Goal: Task Accomplishment & Management: Manage account settings

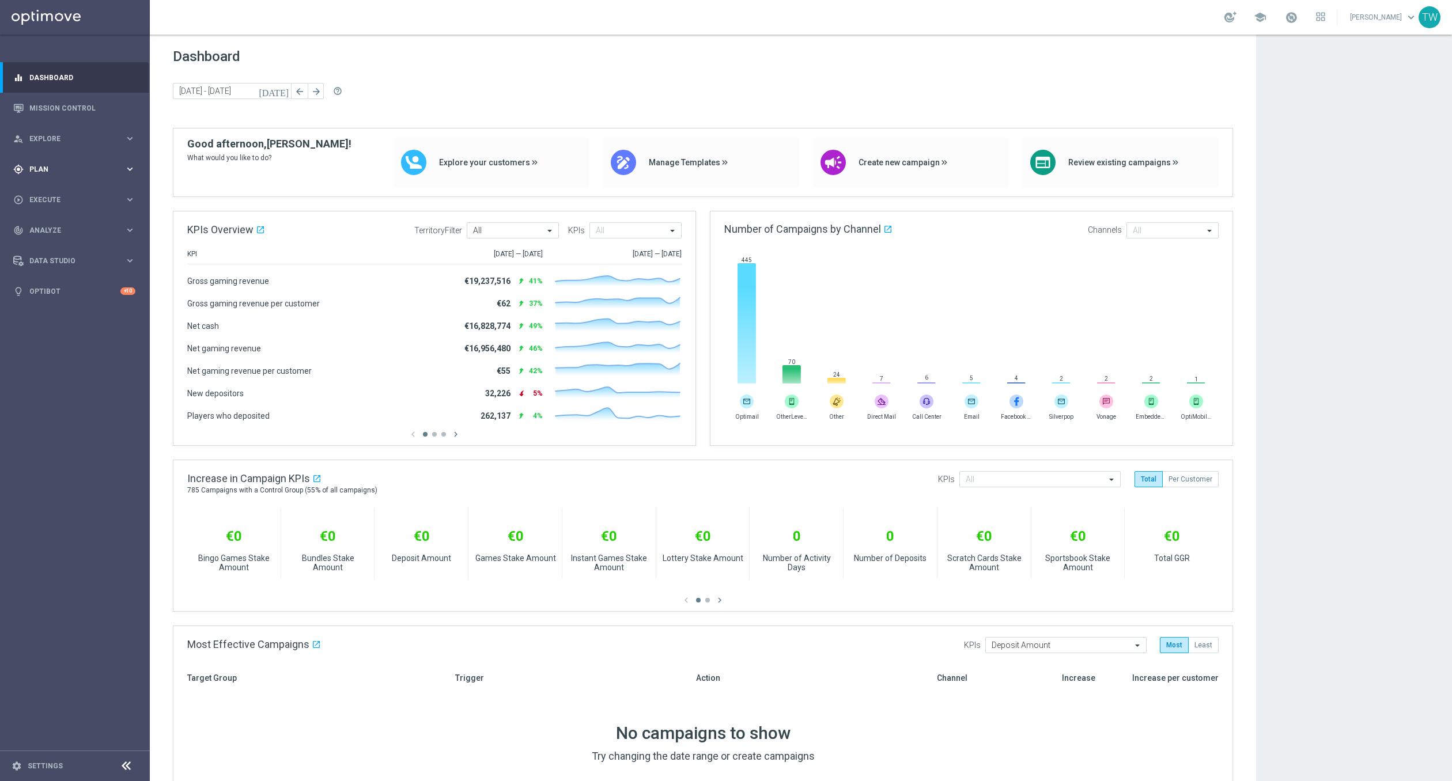
click at [127, 167] on icon "keyboard_arrow_right" at bounding box center [129, 169] width 11 height 11
click at [131, 229] on icon "keyboard_arrow_right" at bounding box center [129, 227] width 11 height 11
click at [48, 196] on link "Target Groups" at bounding box center [75, 192] width 90 height 9
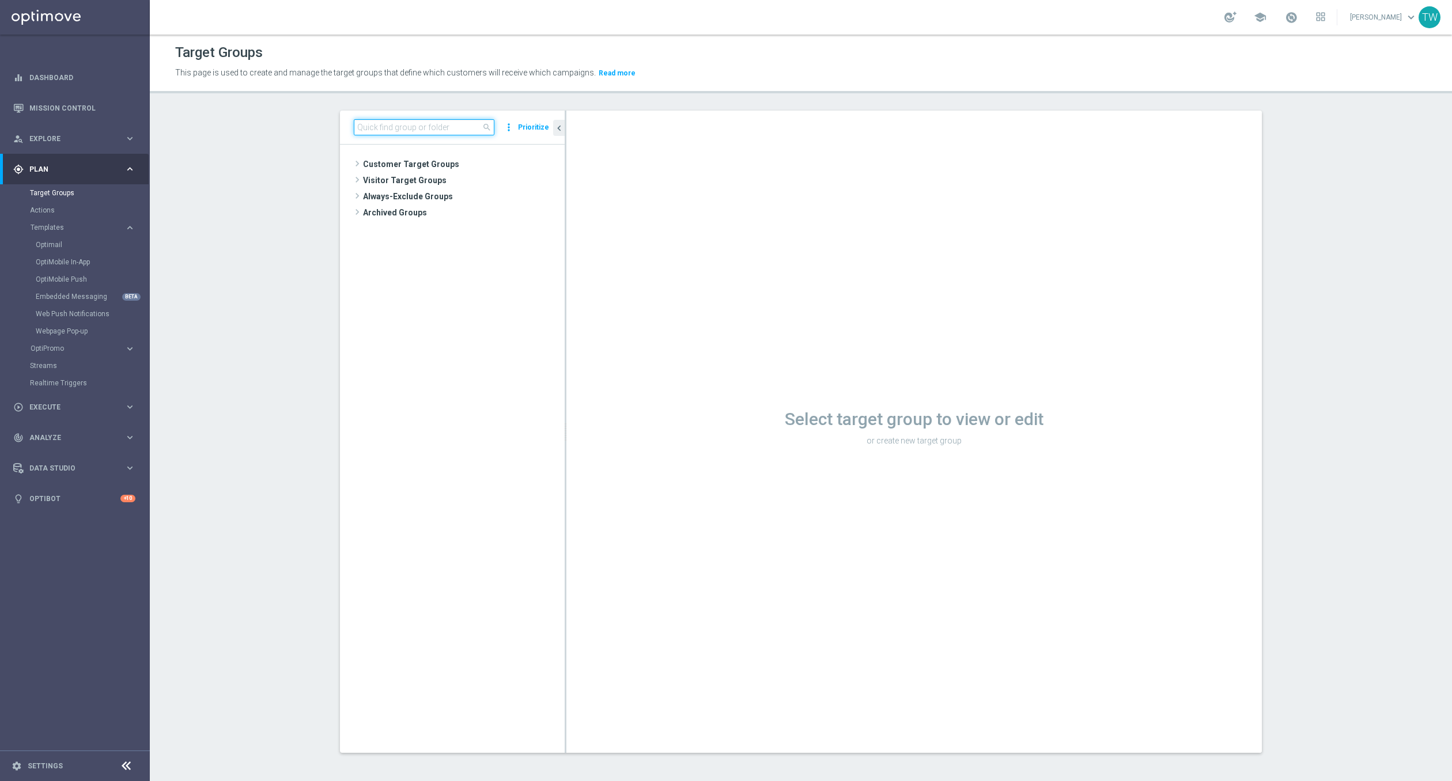
click at [389, 134] on input at bounding box center [424, 127] width 141 height 16
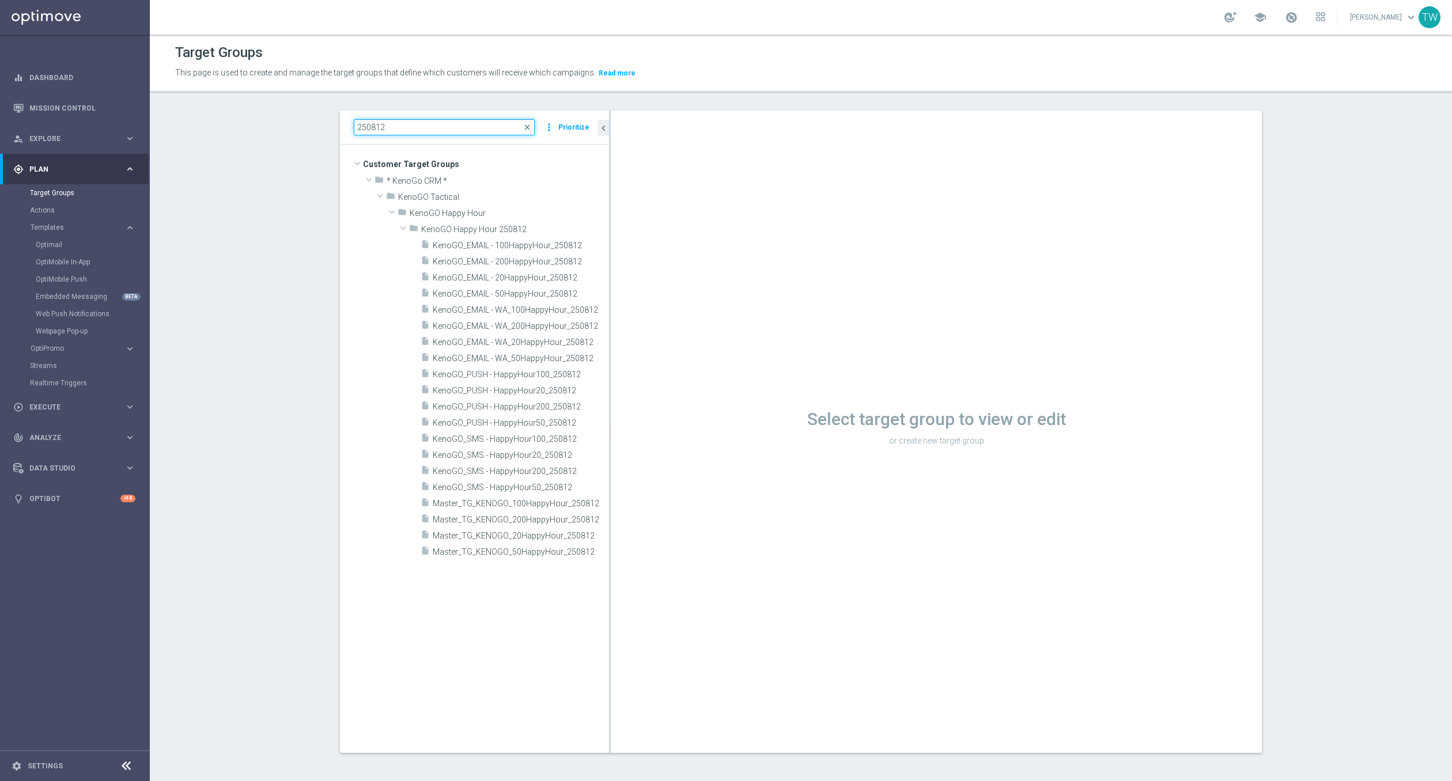
drag, startPoint x: 566, startPoint y: 205, endPoint x: 610, endPoint y: 210, distance: 44.6
click at [610, 210] on div at bounding box center [610, 432] width 2 height 642
type input "250812"
click at [529, 524] on span "Master_TG_KENOGO_200HappyHour_250812" at bounding box center [508, 520] width 150 height 10
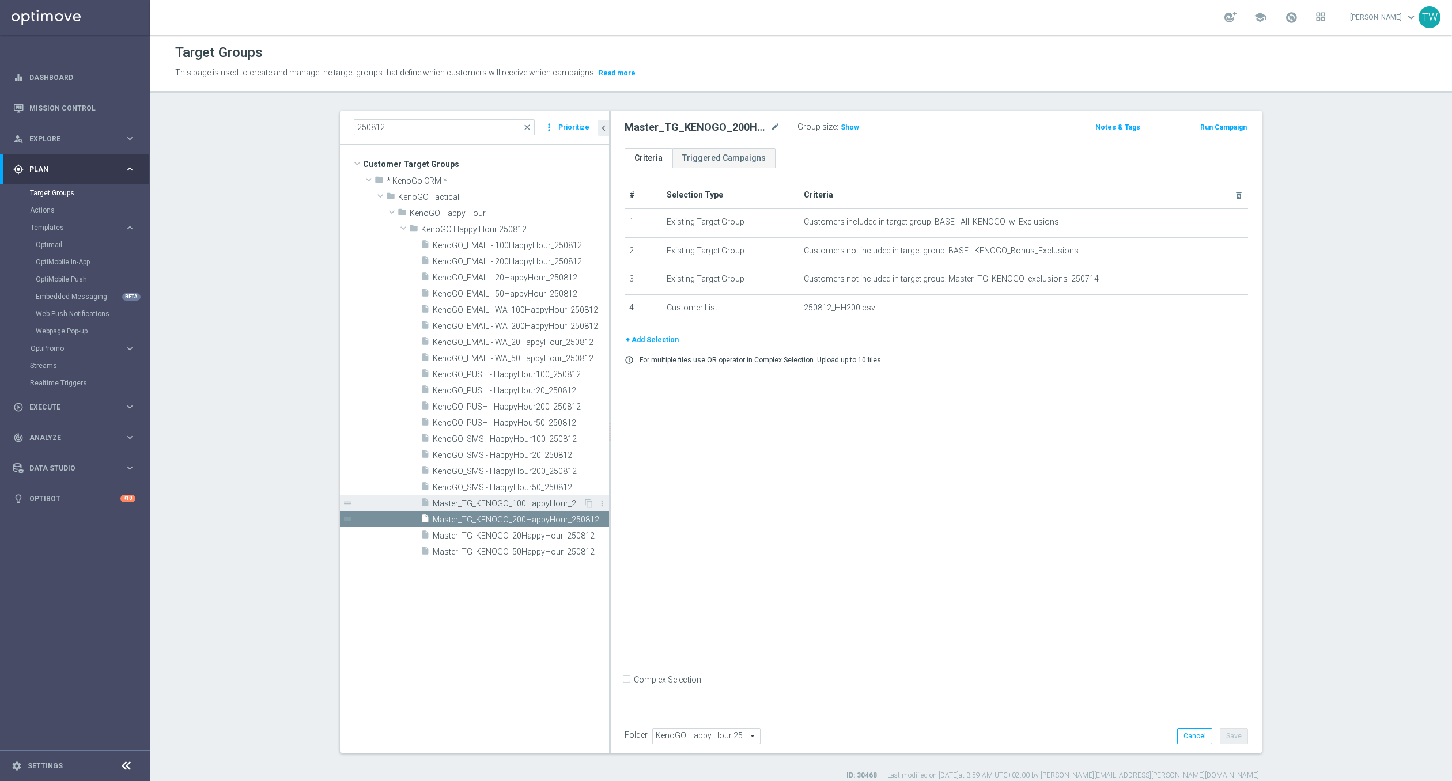
click at [522, 509] on div "insert_drive_file Master_TG_KENOGO_100HappyHour_250812" at bounding box center [502, 503] width 162 height 16
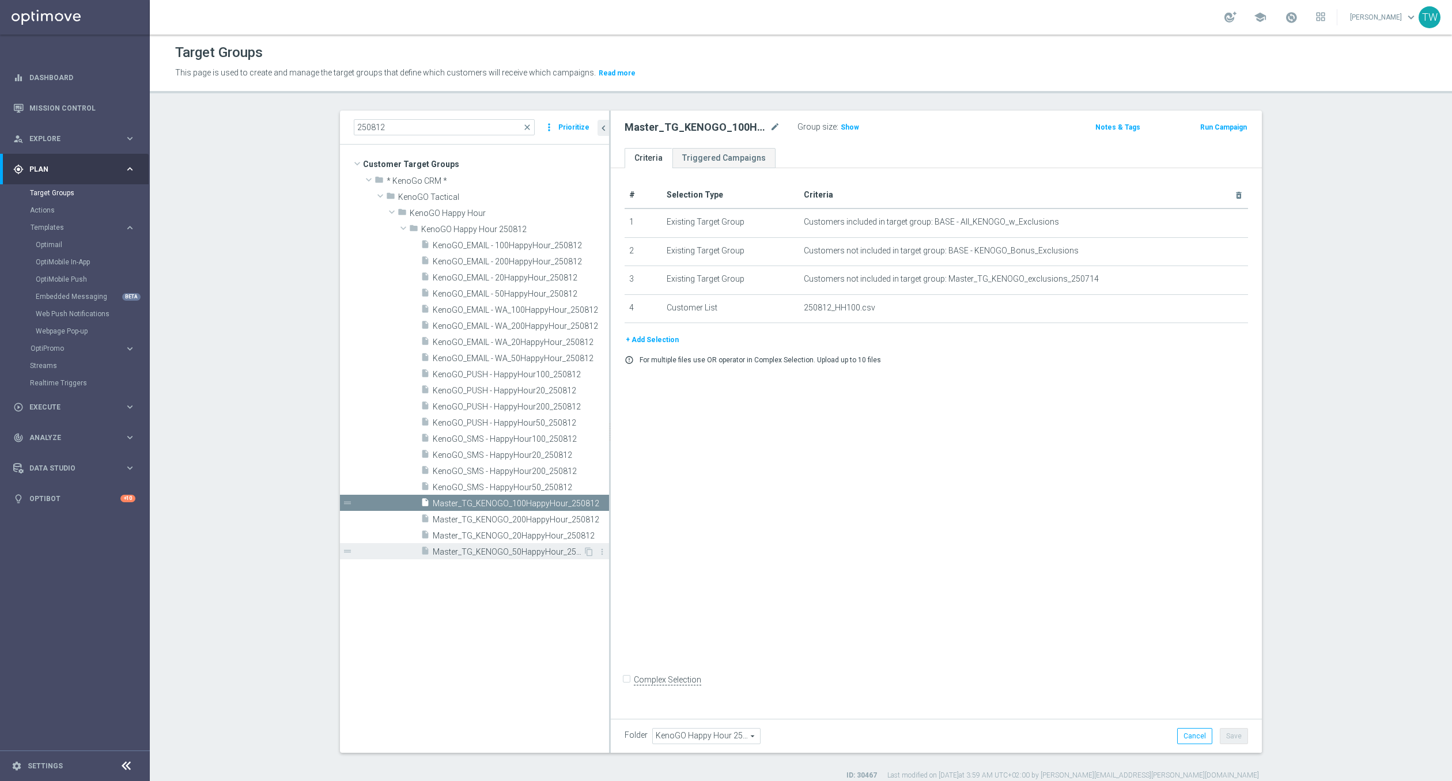
click at [517, 554] on span "Master_TG_KENOGO_50HappyHour_250812" at bounding box center [508, 552] width 150 height 10
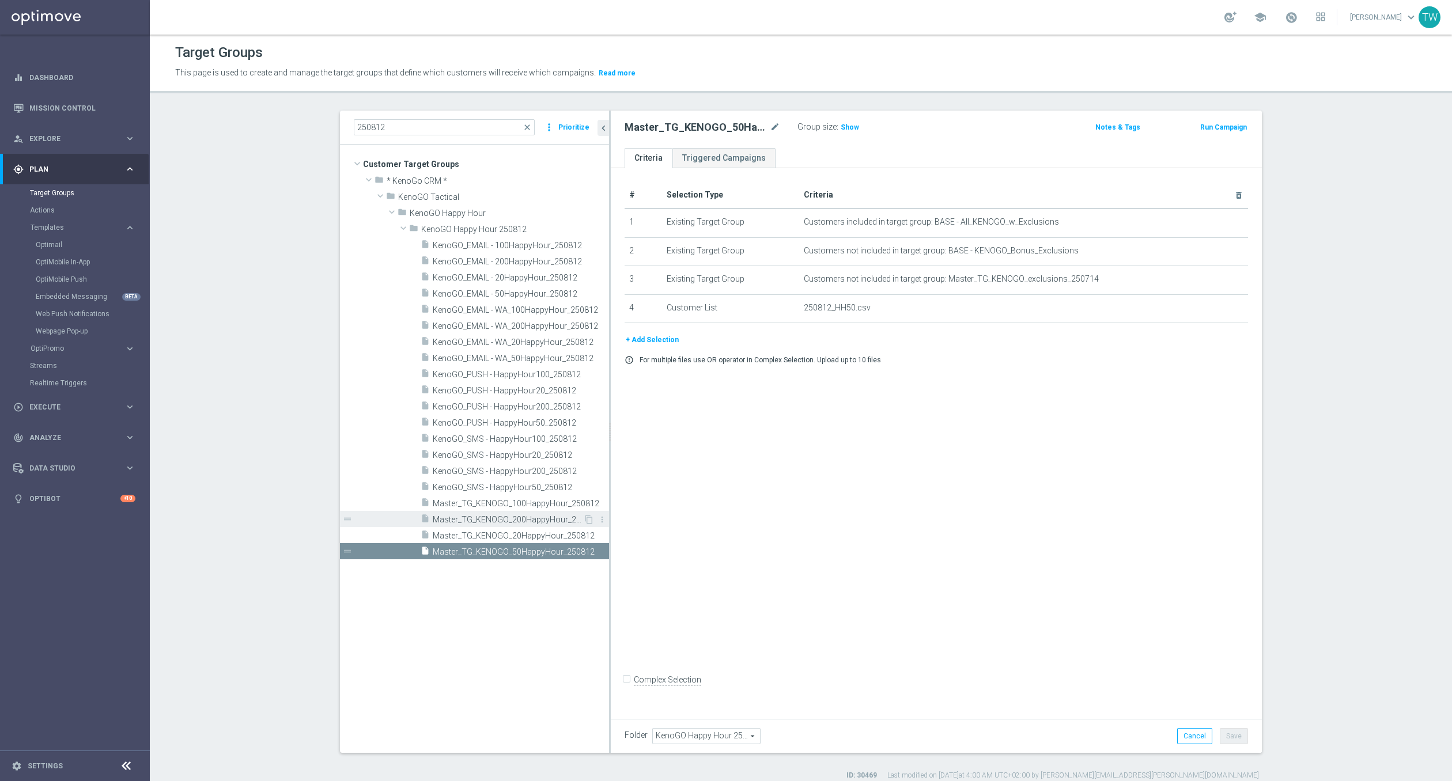
click at [525, 523] on span "Master_TG_KENOGO_200HappyHour_250812" at bounding box center [508, 520] width 150 height 10
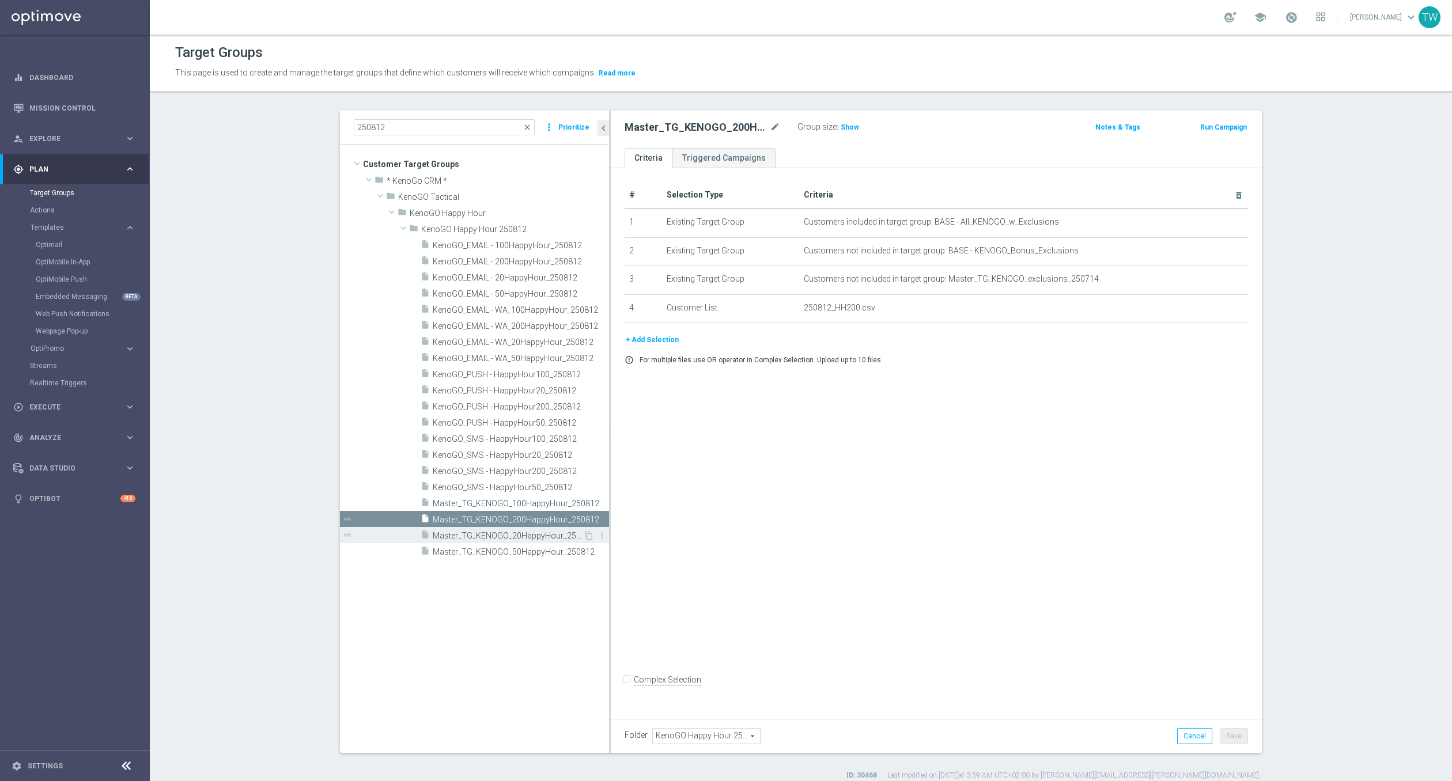
click at [530, 532] on span "Master_TG_KENOGO_20HappyHour_250812" at bounding box center [508, 536] width 150 height 10
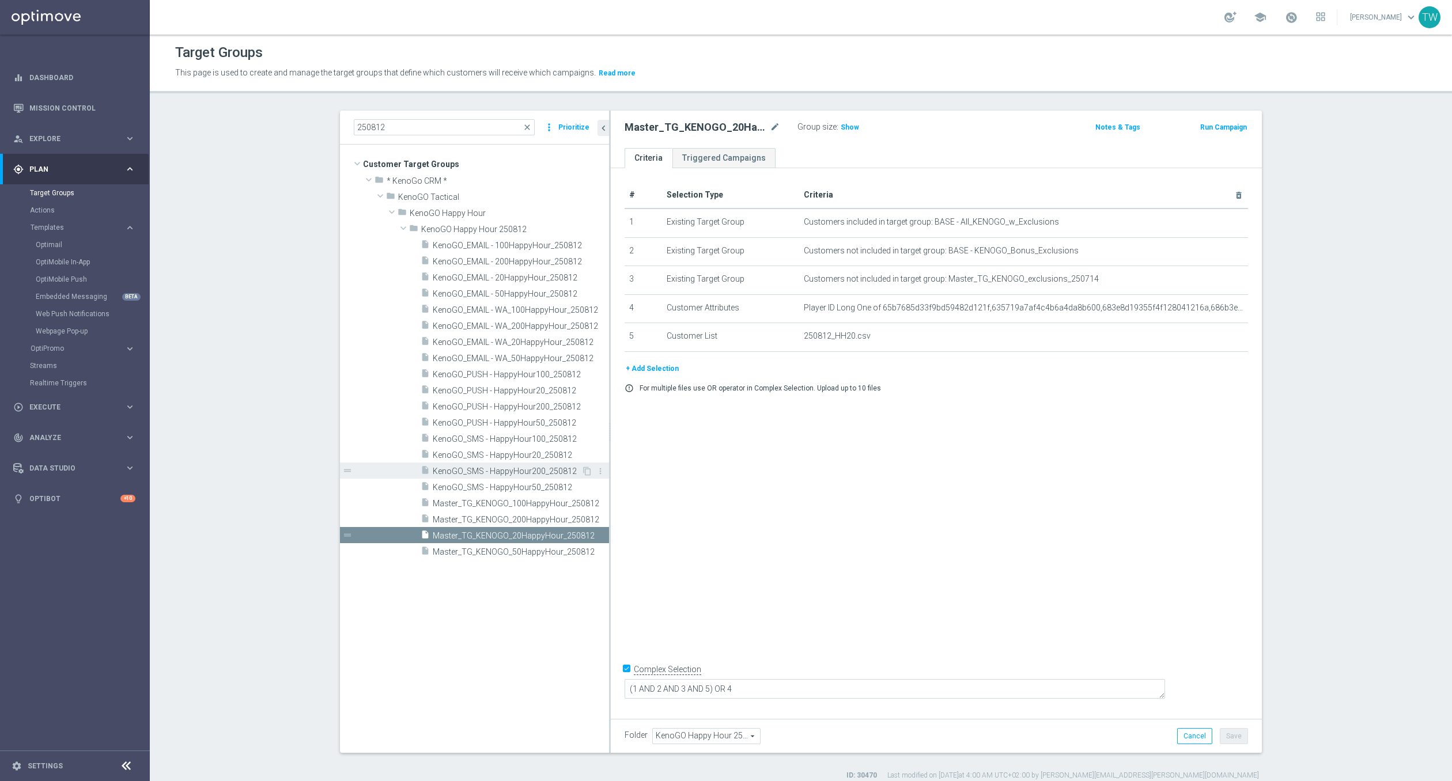
click at [559, 467] on span "KenoGO_SMS - HappyHour200_250812" at bounding box center [507, 472] width 149 height 10
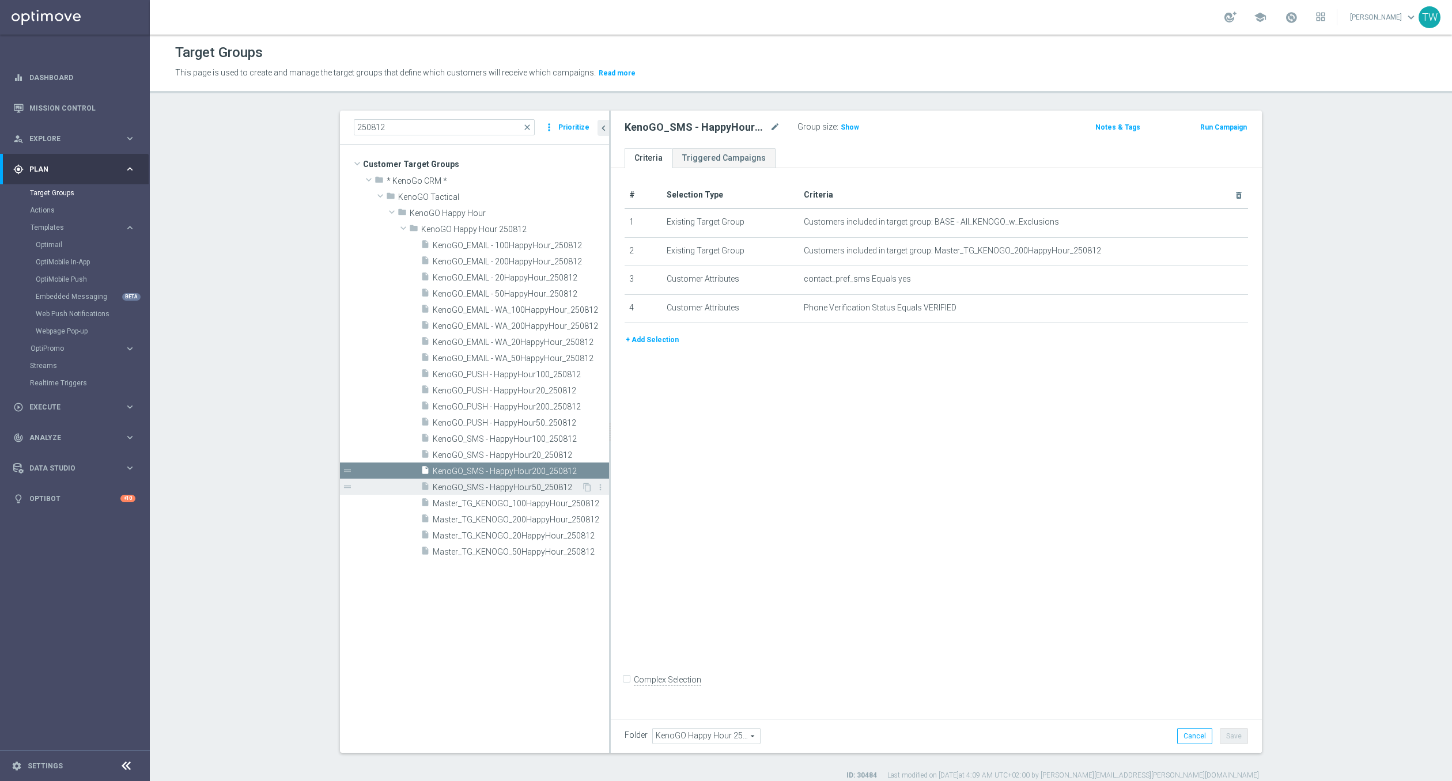
click at [550, 481] on div "insert_drive_file KenoGO_SMS - HappyHour50_250812" at bounding box center [501, 487] width 161 height 16
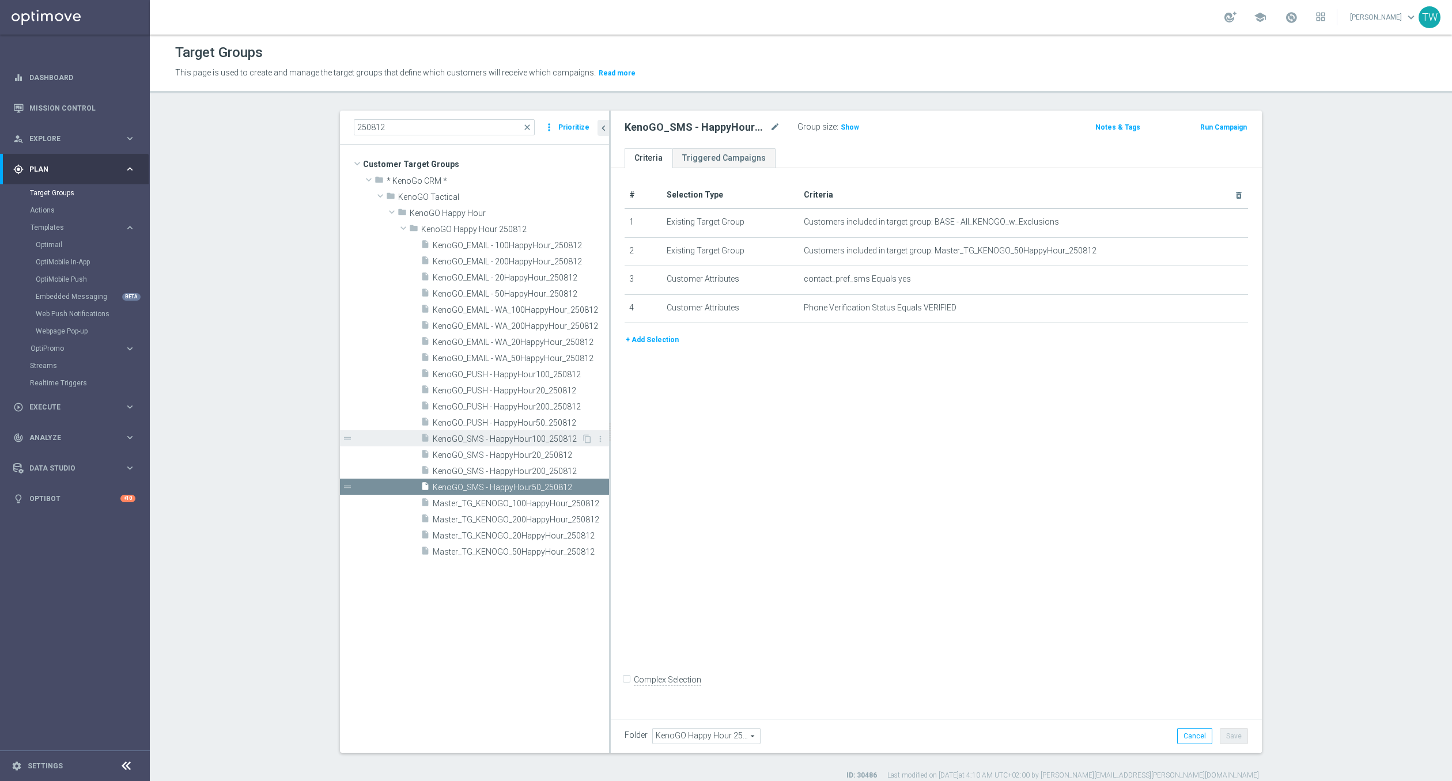
click at [558, 444] on div "insert_drive_file KenoGO_SMS - HappyHour100_250812" at bounding box center [501, 438] width 161 height 16
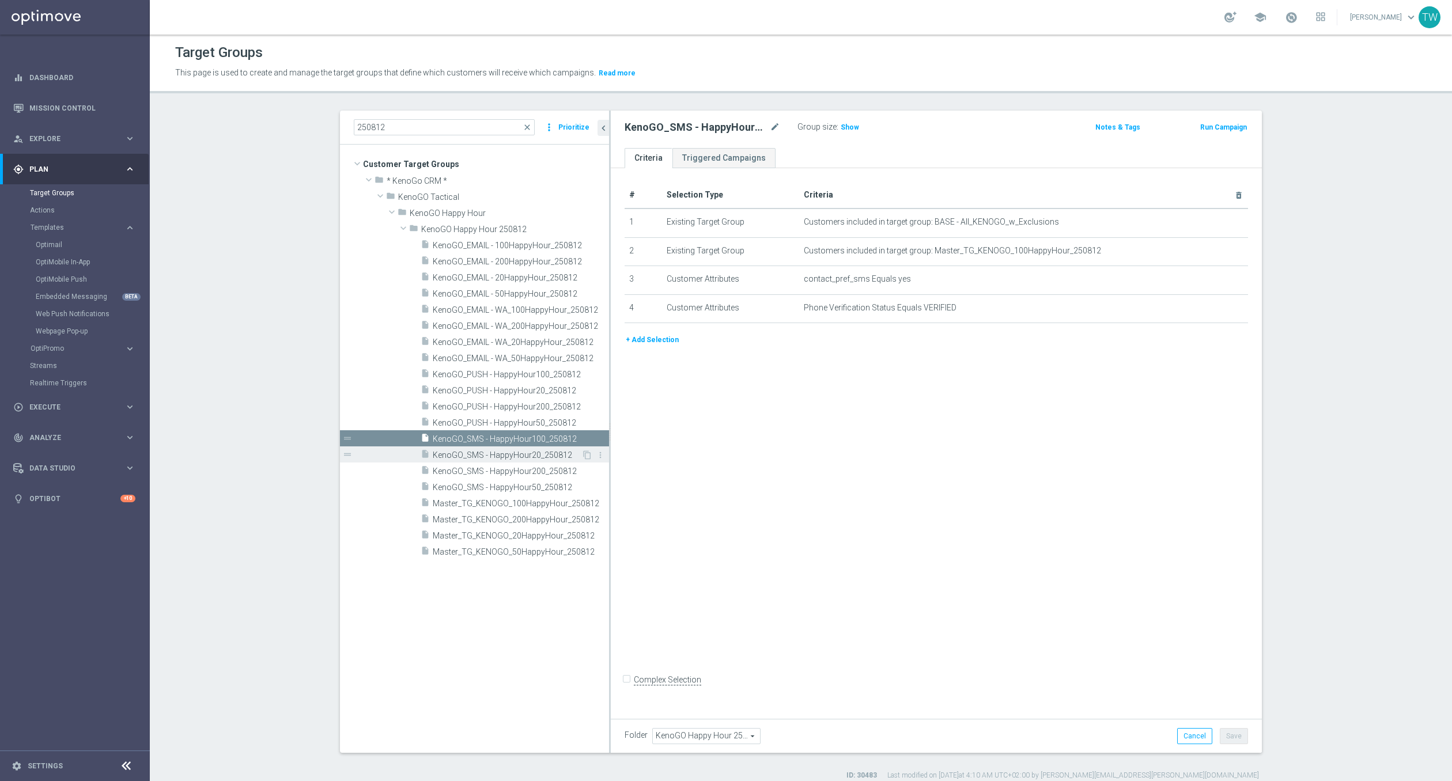
click at [542, 453] on span "KenoGO_SMS - HappyHour20_250812" at bounding box center [507, 456] width 149 height 10
click at [542, 424] on span "KenoGO_PUSH - HappyHour50_250812" at bounding box center [507, 423] width 149 height 10
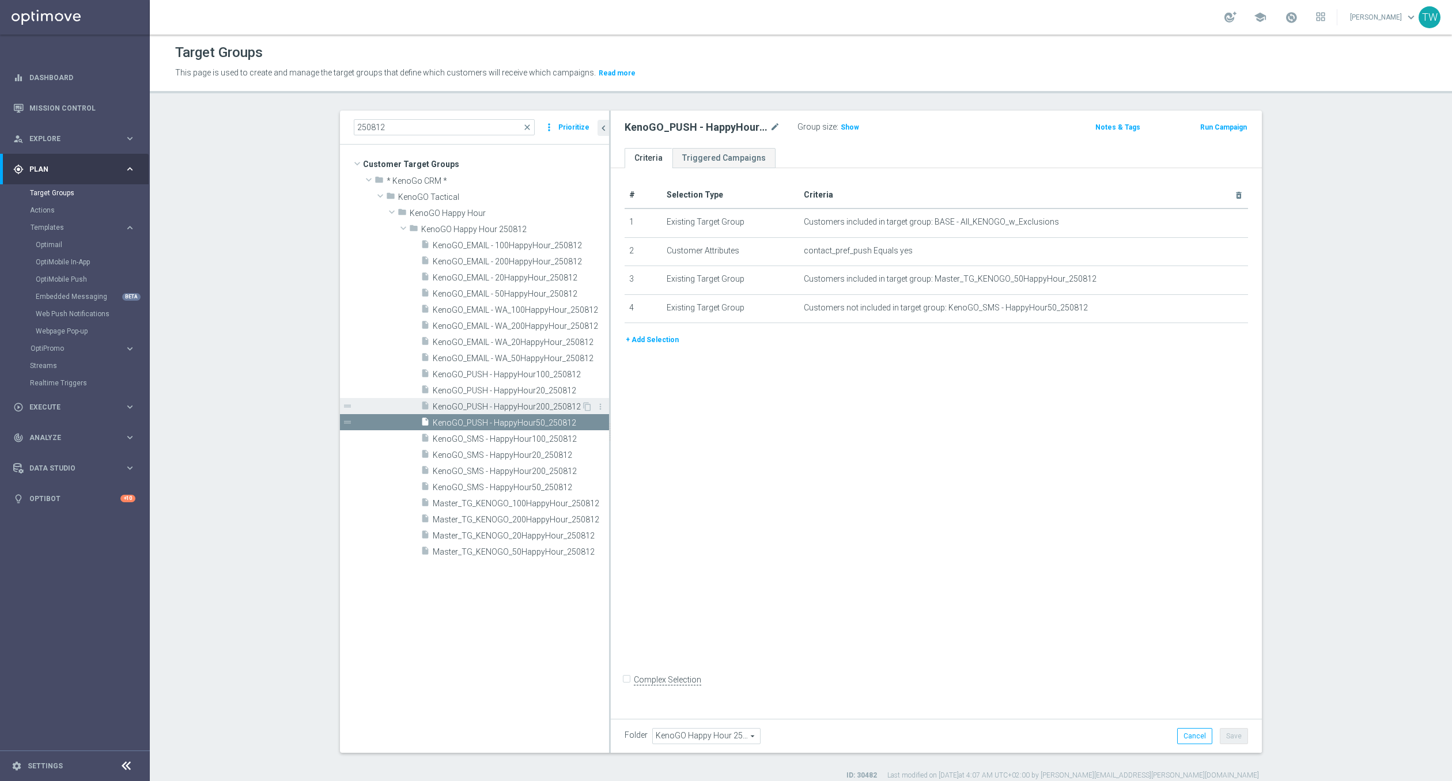
click at [536, 404] on span "KenoGO_PUSH - HappyHour200_250812" at bounding box center [507, 407] width 149 height 10
click at [535, 391] on span "KenoGO_PUSH - HappyHour20_250812" at bounding box center [507, 391] width 149 height 10
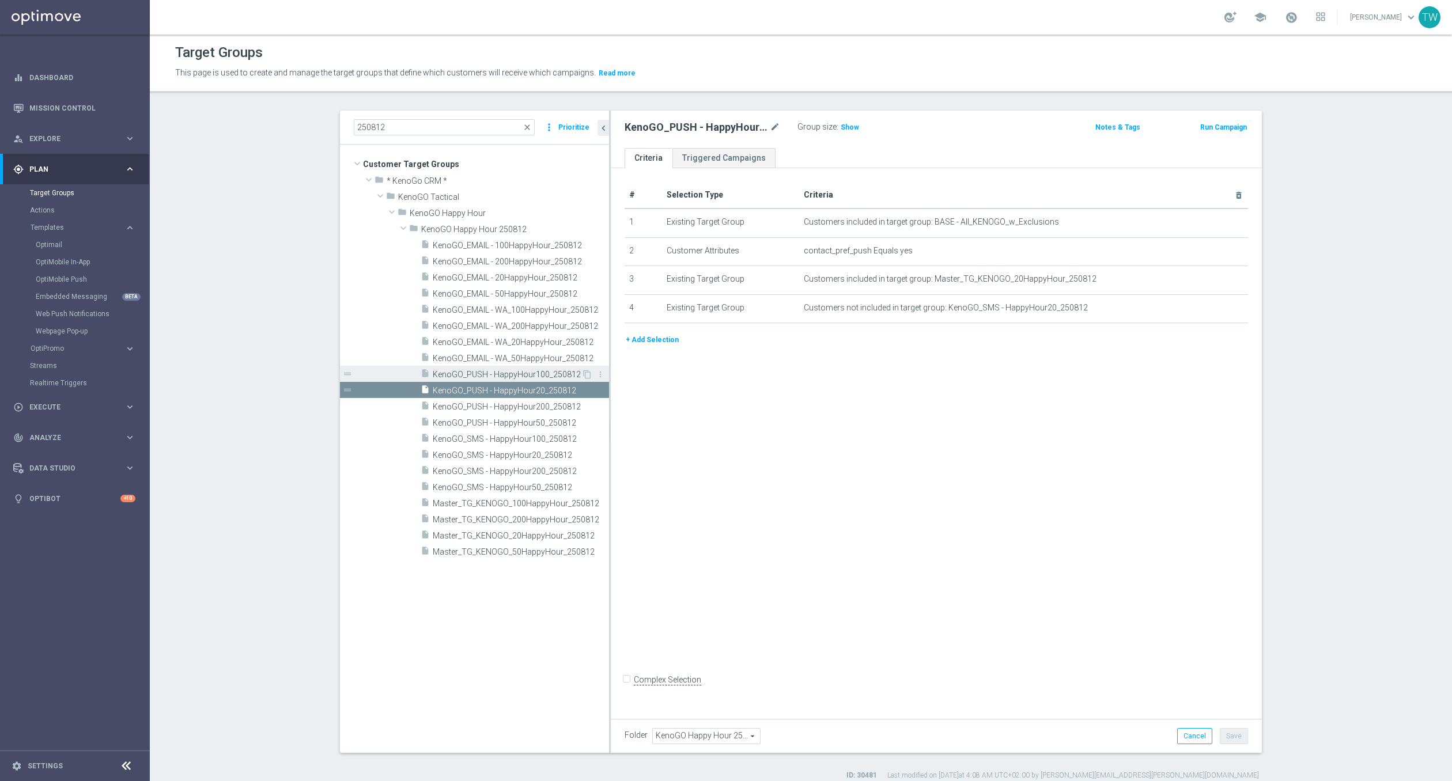
click at [516, 374] on span "KenoGO_PUSH - HappyHour100_250812" at bounding box center [507, 375] width 149 height 10
click at [500, 360] on span "KenoGO_EMAIL - WA_50HappyHour_250812" at bounding box center [508, 359] width 150 height 10
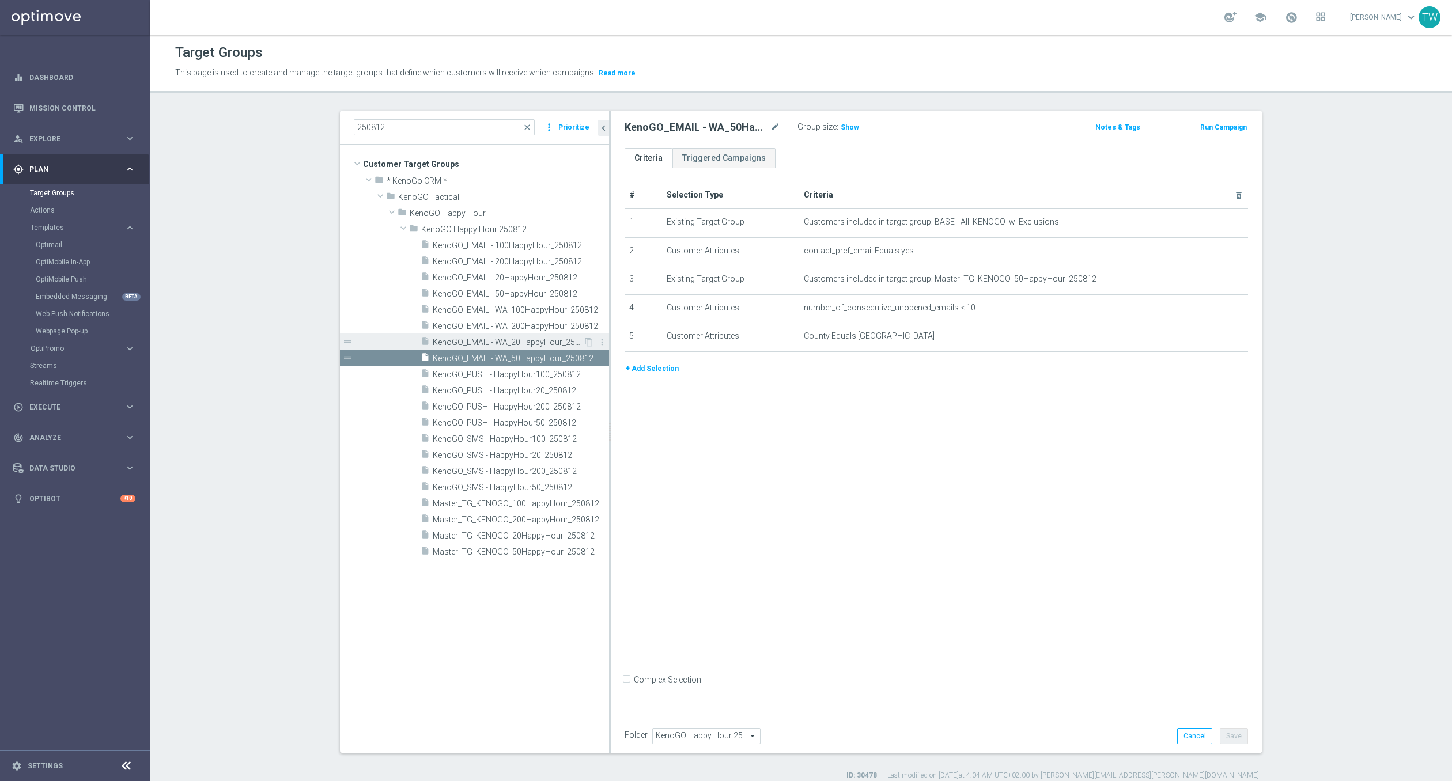
click at [494, 345] on span "KenoGO_EMAIL - WA_20HappyHour_250812" at bounding box center [508, 343] width 150 height 10
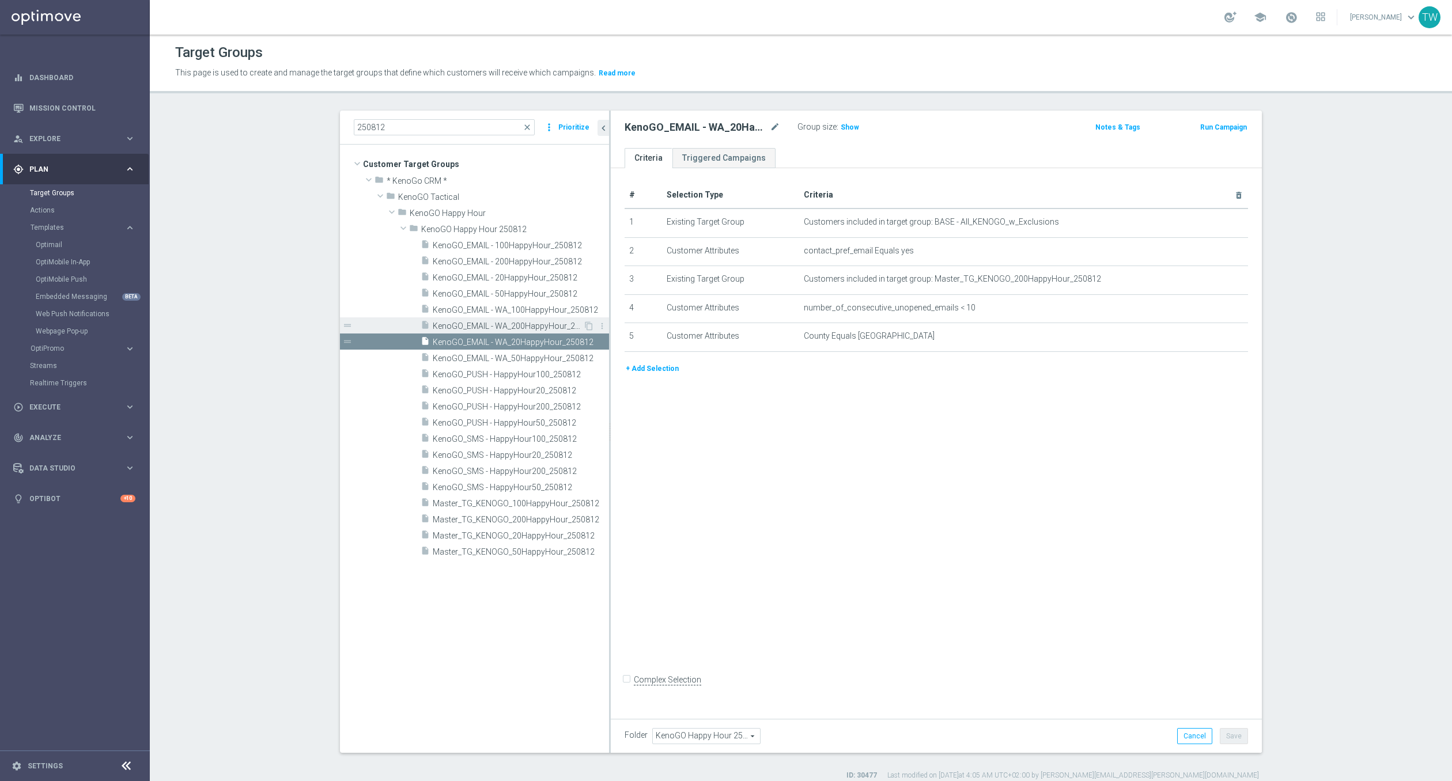
click at [474, 321] on span "KenoGO_EMAIL - WA_200HappyHour_250812" at bounding box center [508, 326] width 150 height 10
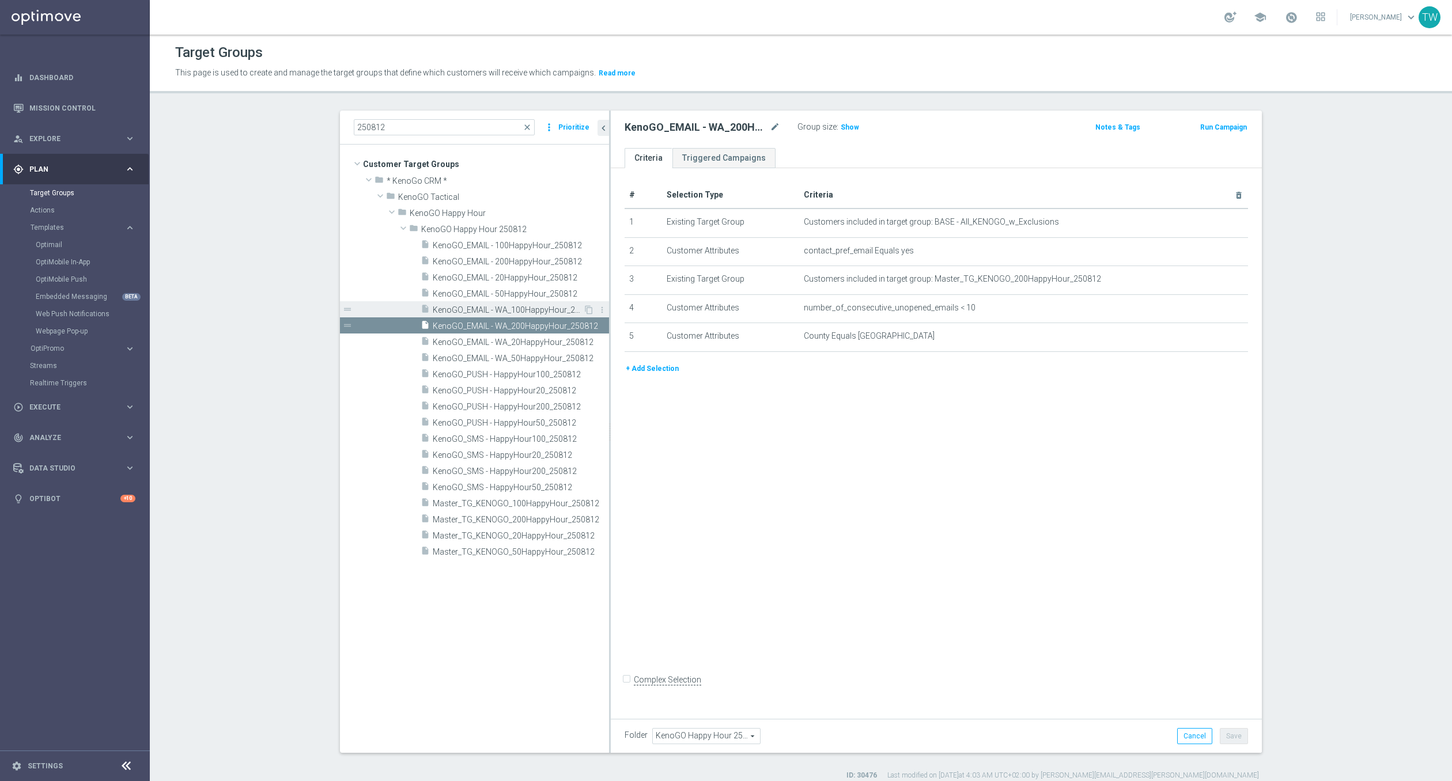
click at [466, 309] on span "KenoGO_EMAIL - WA_100HappyHour_250812" at bounding box center [508, 310] width 150 height 10
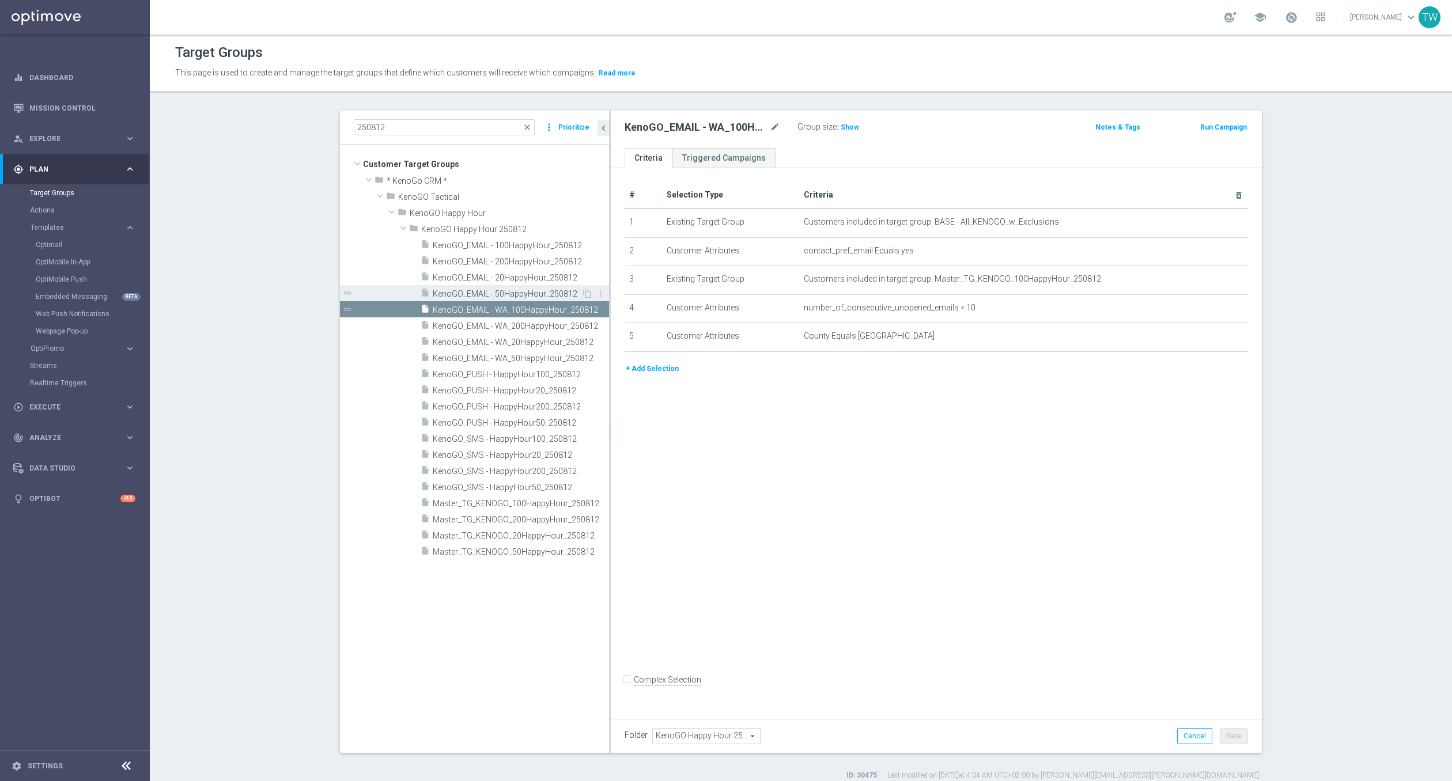
click at [459, 299] on div "insert_drive_file KenoGO_EMAIL - 50HappyHour_250812" at bounding box center [501, 293] width 161 height 16
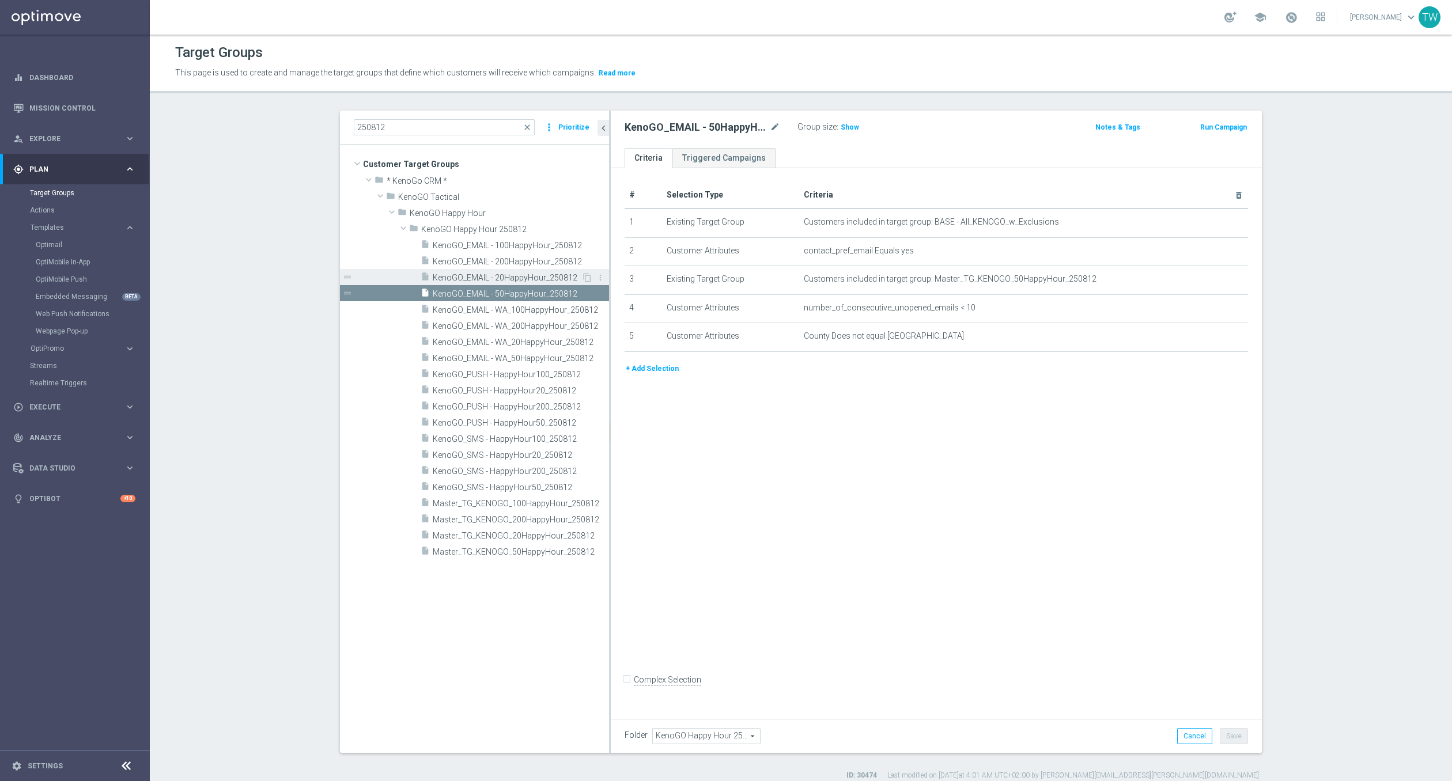
click at [452, 280] on span "KenoGO_EMAIL - 20HappyHour_250812" at bounding box center [507, 278] width 149 height 10
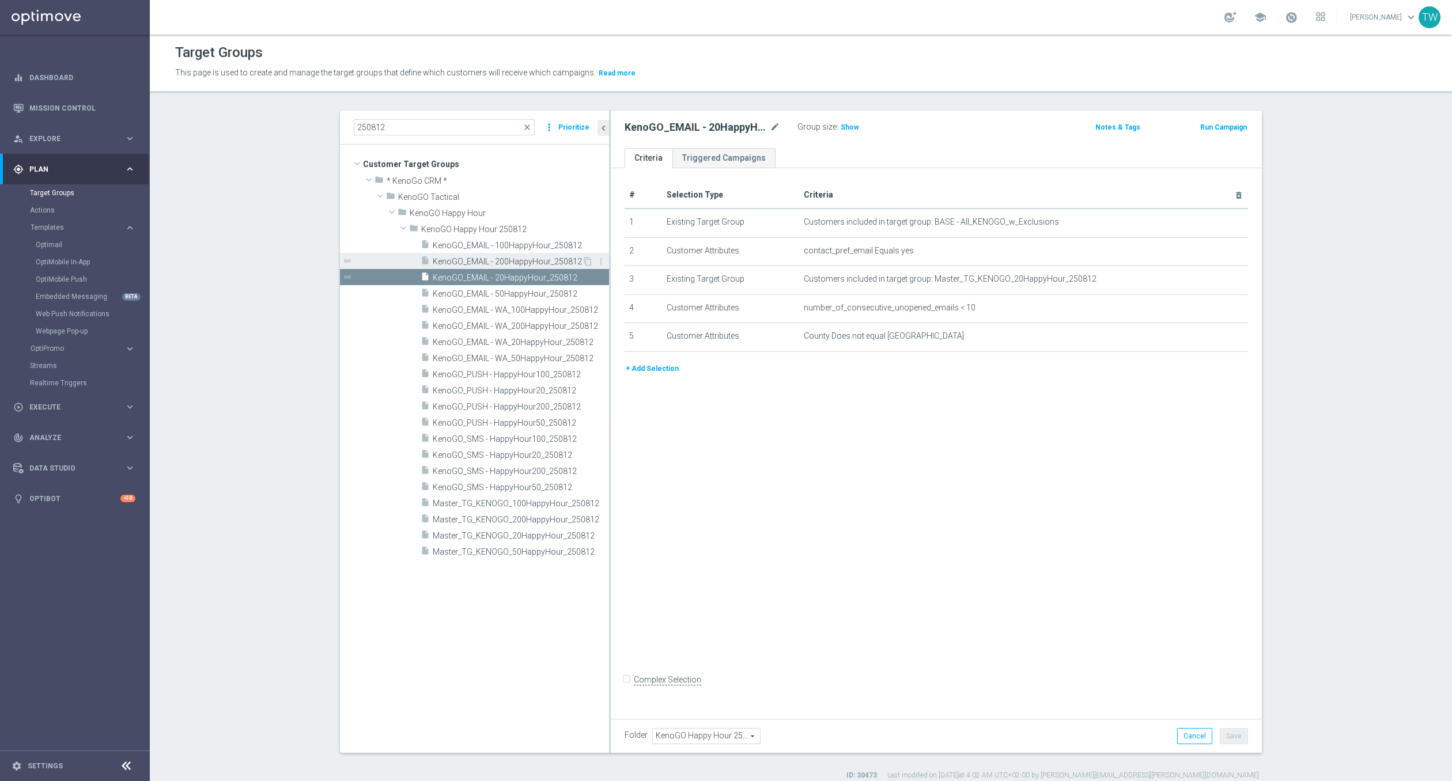
click at [448, 266] on span "KenoGO_EMAIL - 200HappyHour_250812" at bounding box center [507, 262] width 149 height 10
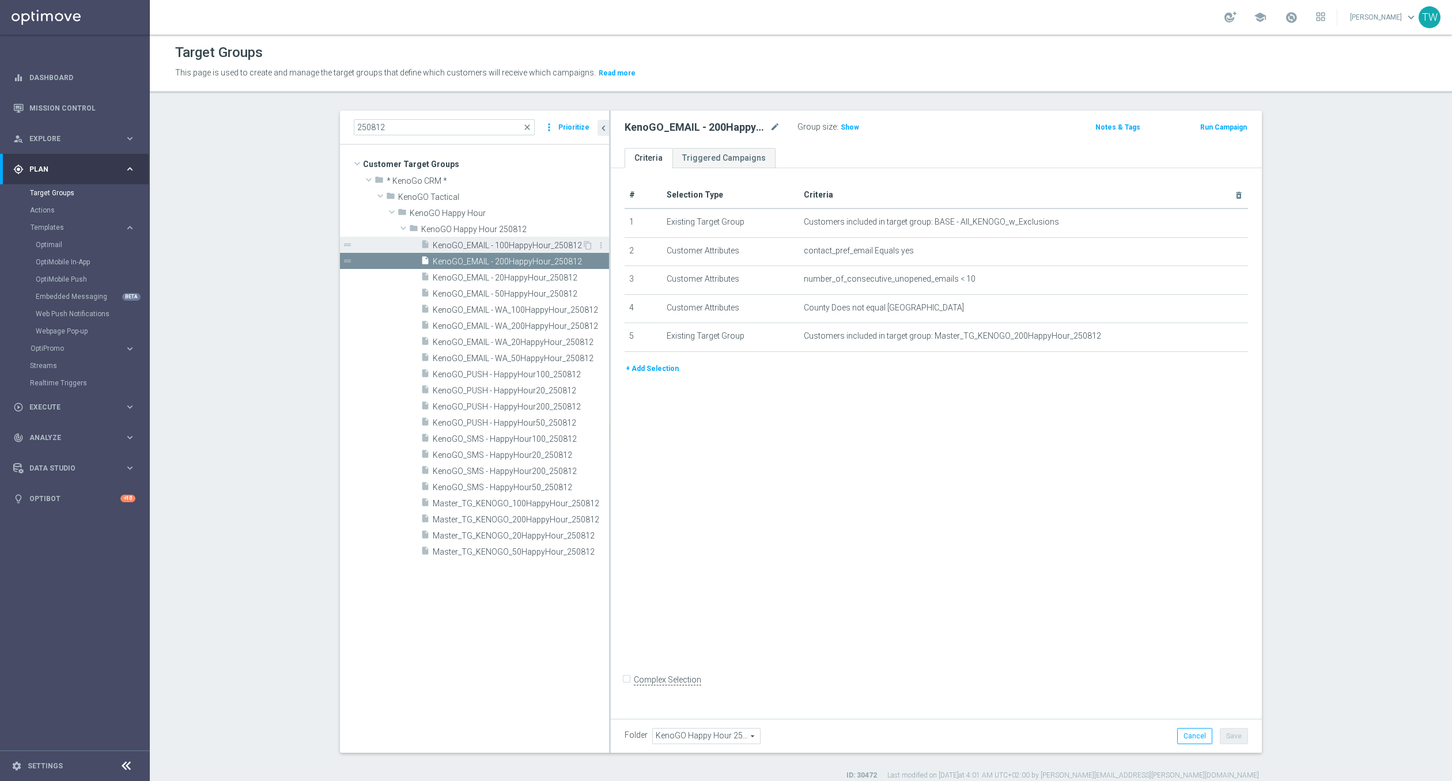
click at [448, 247] on span "KenoGO_EMAIL - 100HappyHour_250812" at bounding box center [507, 246] width 149 height 10
click at [447, 271] on div "insert_drive_file KenoGO_EMAIL - 20HappyHour_250812" at bounding box center [501, 277] width 161 height 16
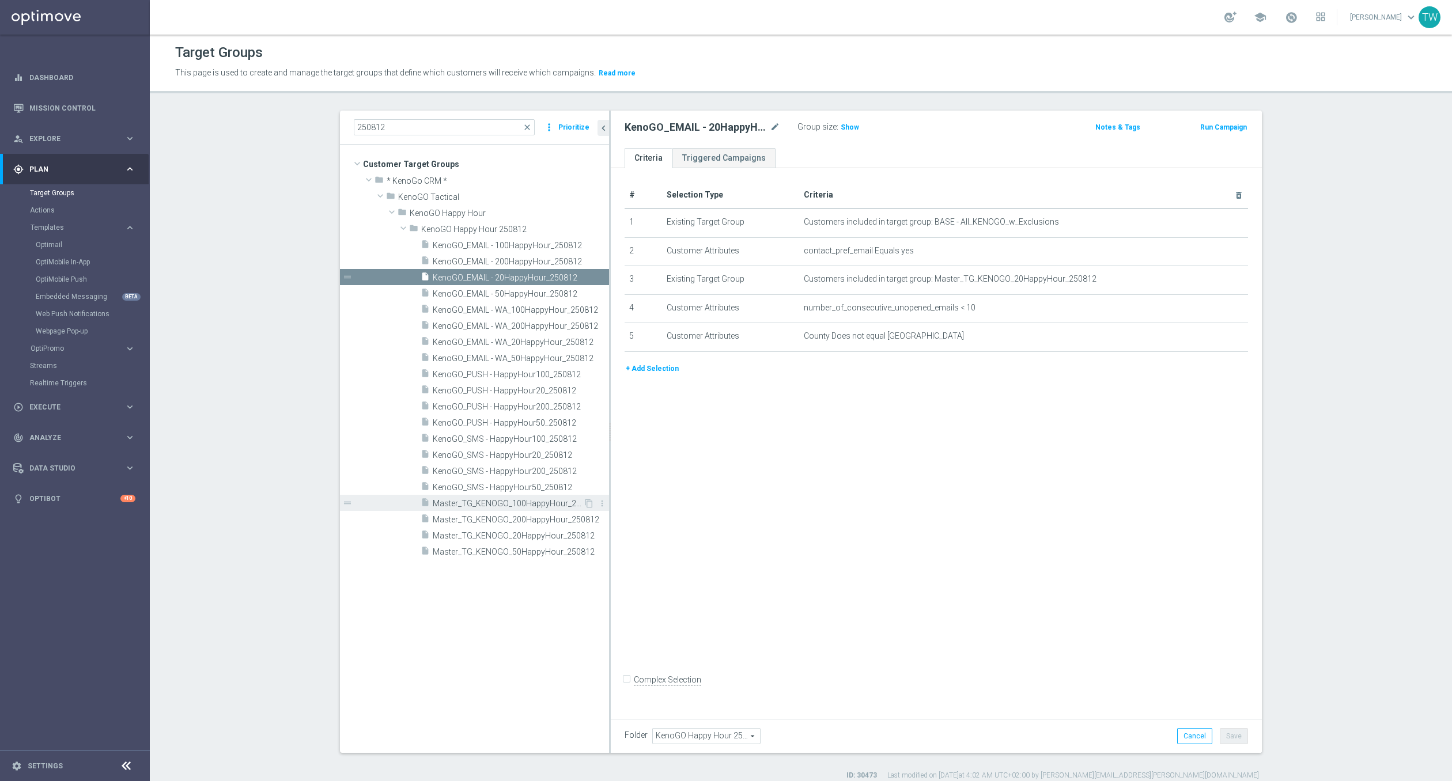
click at [539, 501] on span "Master_TG_KENOGO_100HappyHour_250812" at bounding box center [508, 504] width 150 height 10
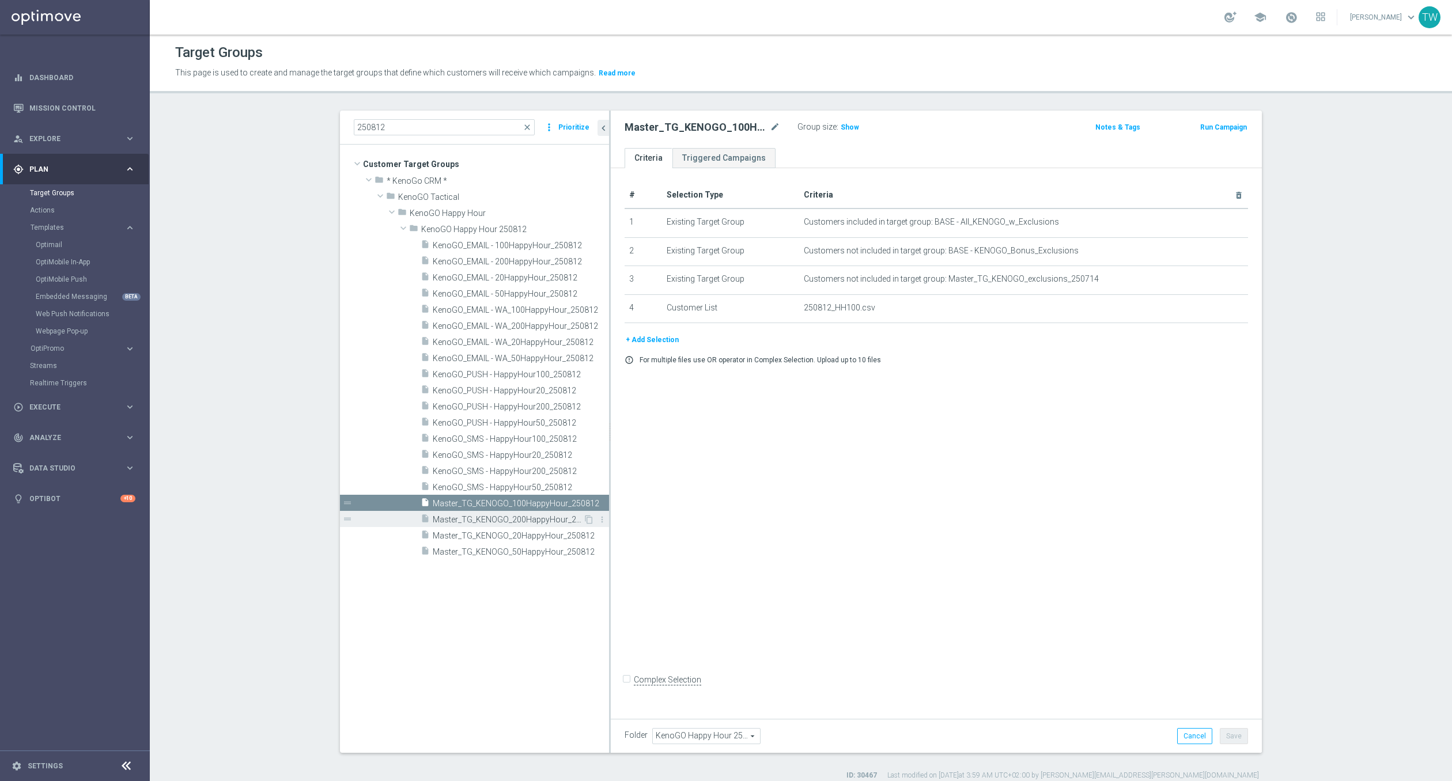
click at [532, 517] on span "Master_TG_KENOGO_200HappyHour_250812" at bounding box center [508, 520] width 150 height 10
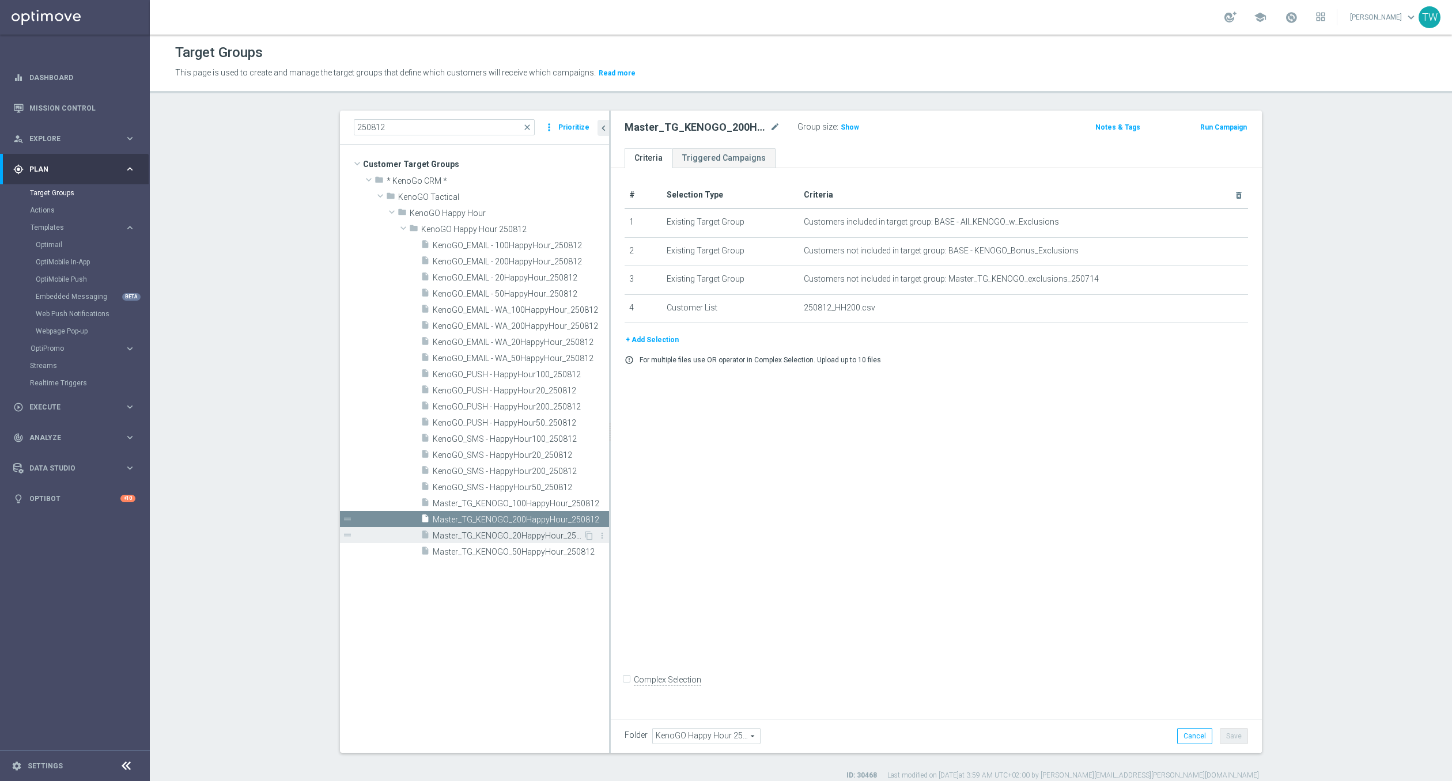
click at [518, 541] on div "insert_drive_file Master_TG_KENOGO_20HappyHour_250812" at bounding box center [502, 535] width 162 height 16
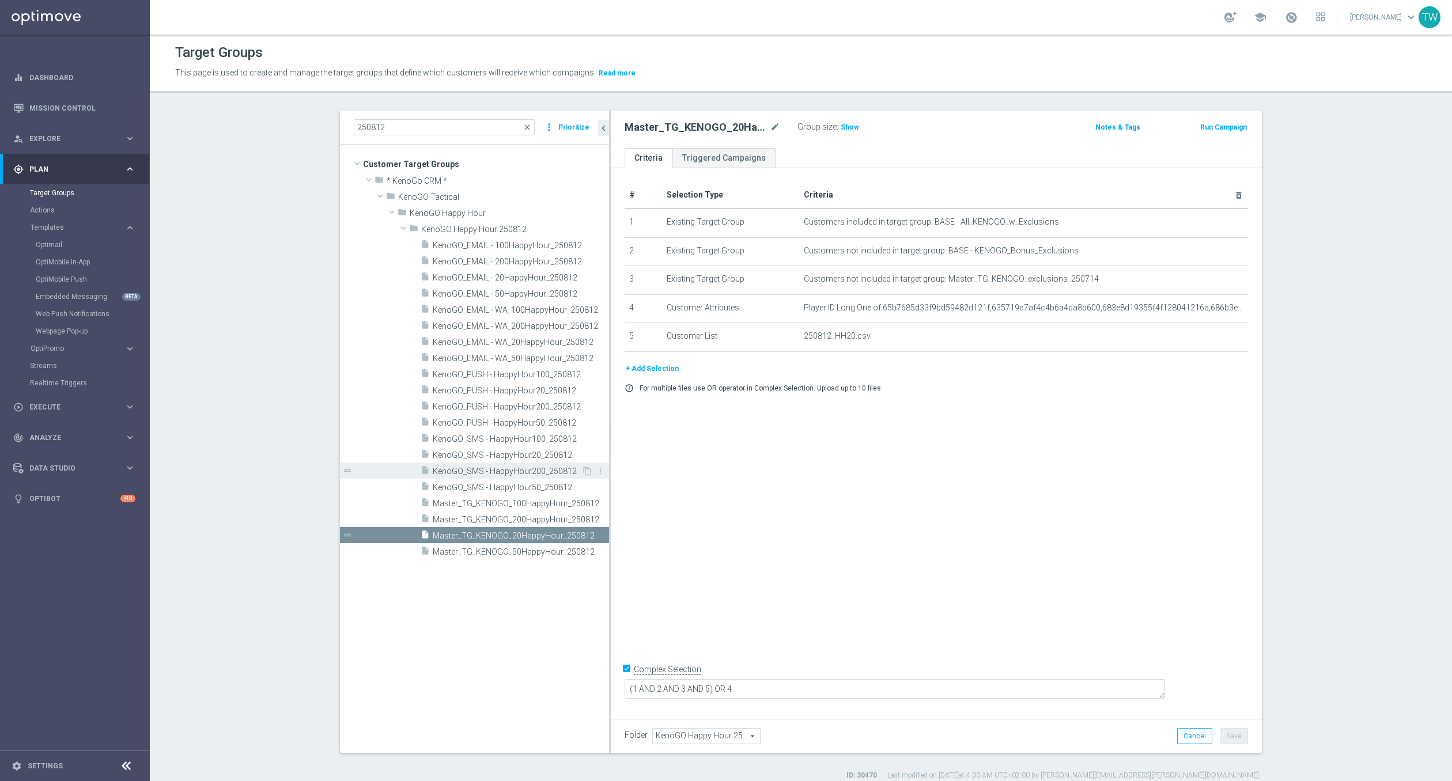
click at [567, 474] on span "KenoGO_SMS - HappyHour200_250812" at bounding box center [507, 472] width 149 height 10
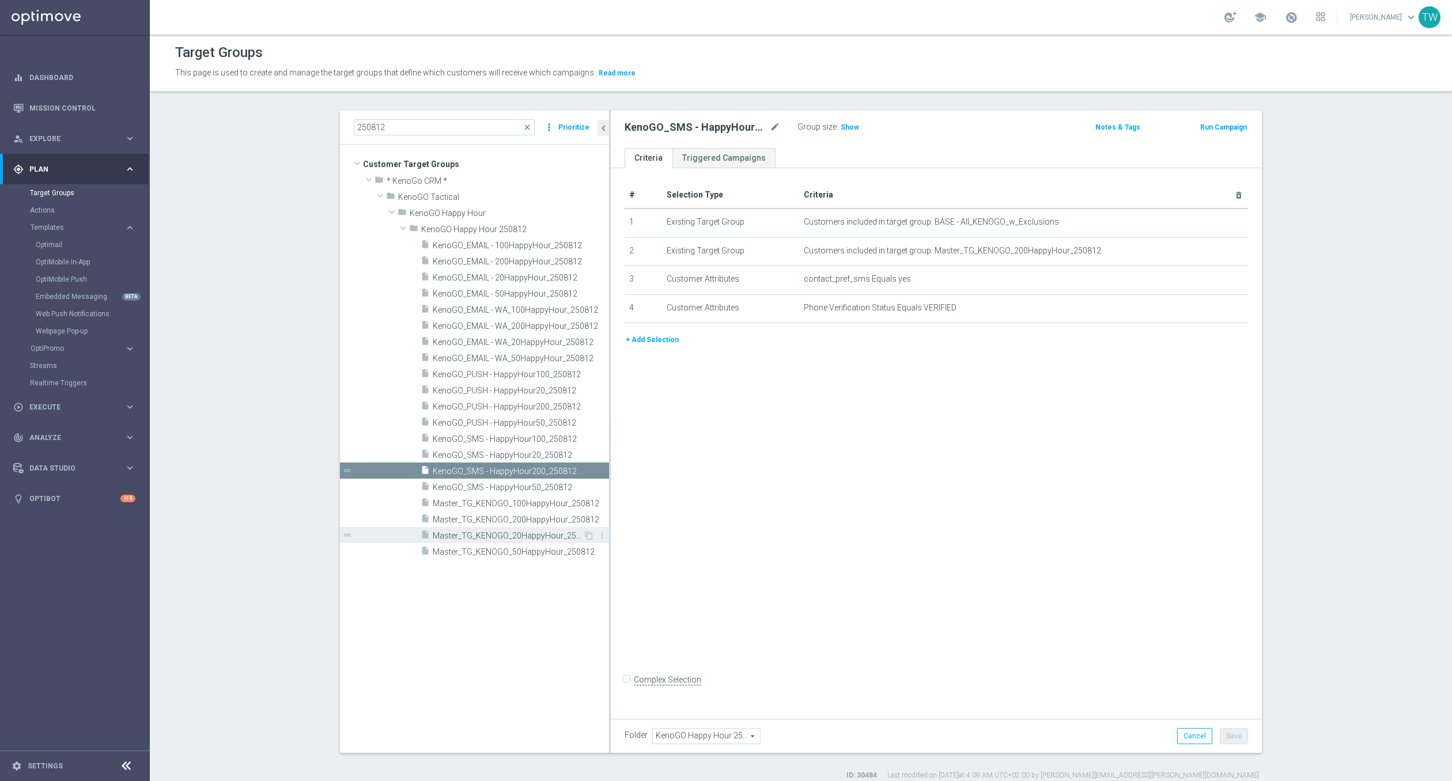
click at [508, 536] on span "Master_TG_KENOGO_20HappyHour_250812" at bounding box center [508, 536] width 150 height 10
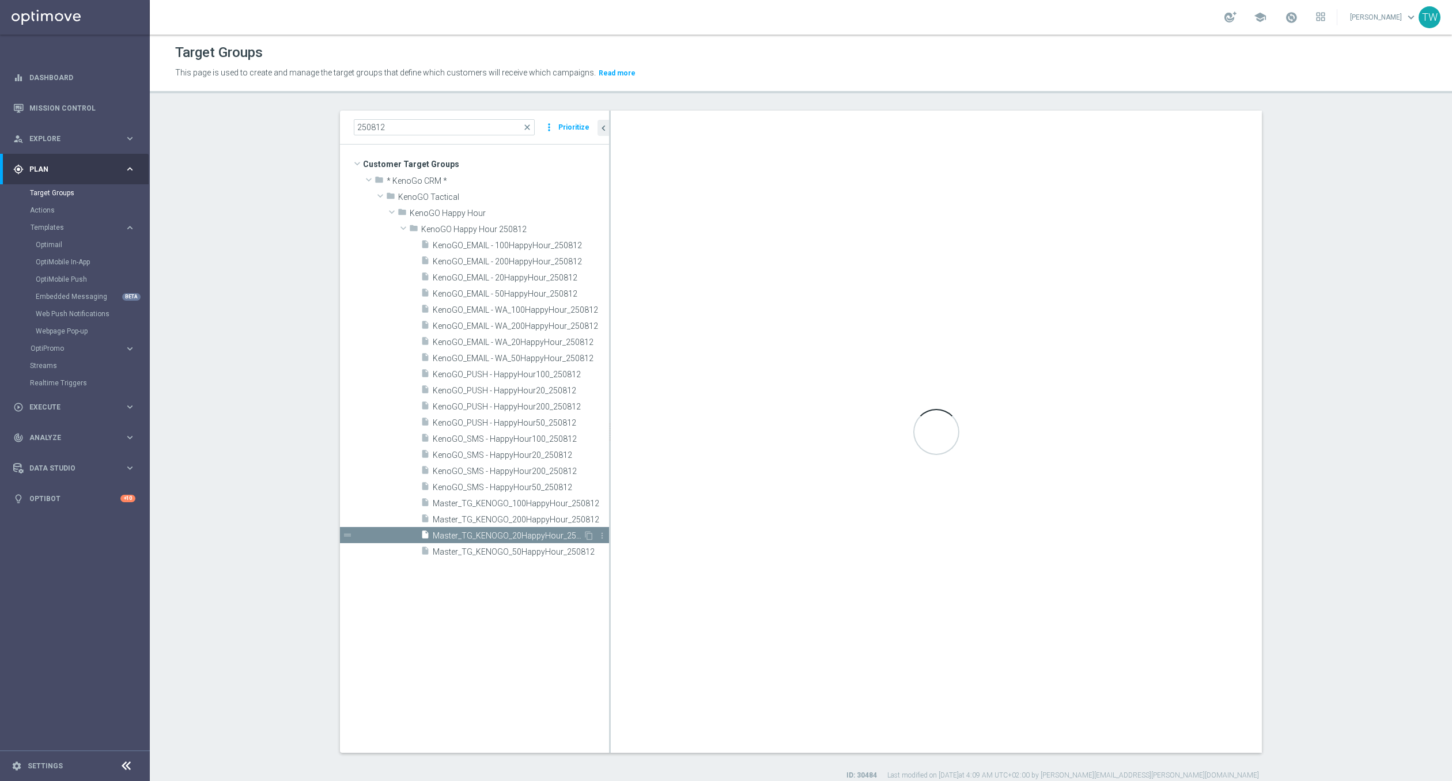
checkbox input "true"
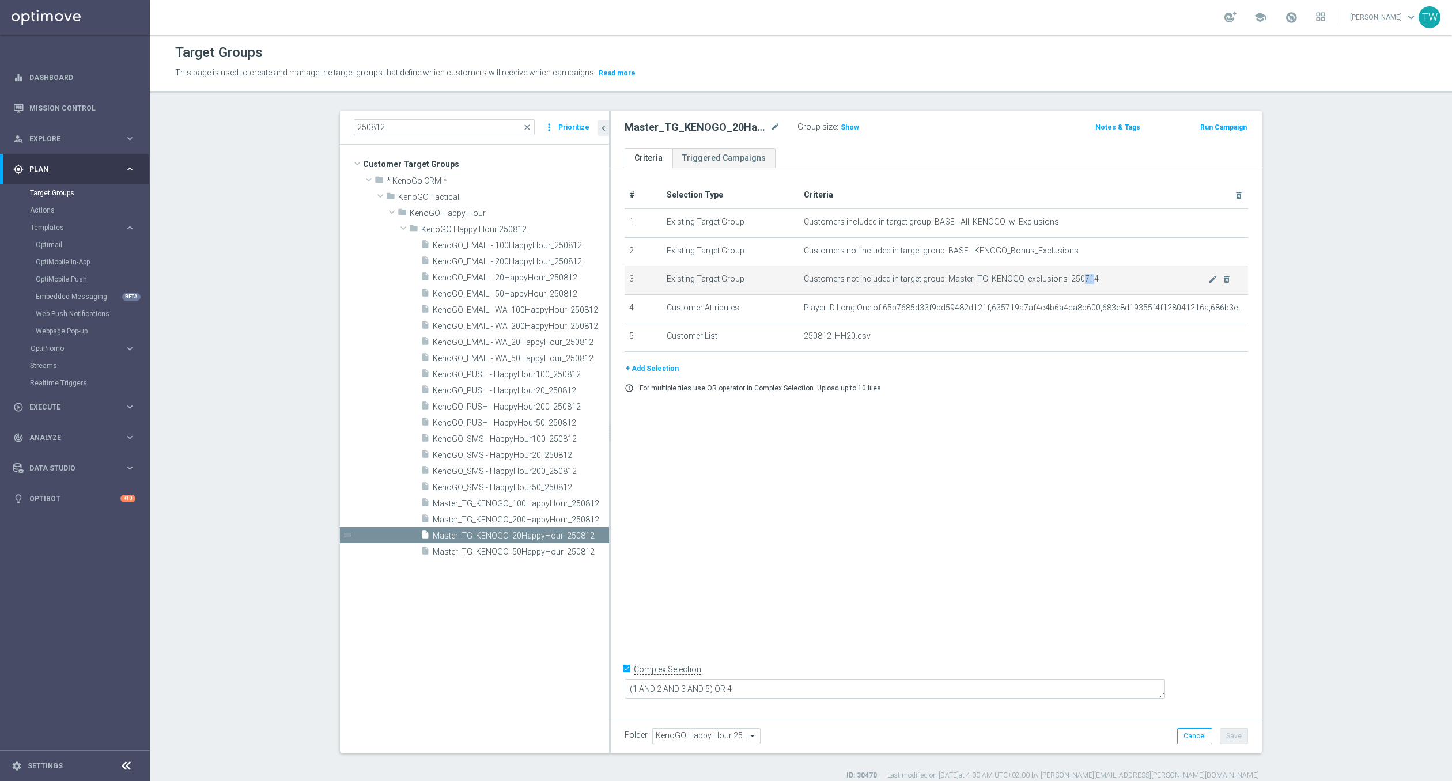
drag, startPoint x: 1075, startPoint y: 274, endPoint x: 1087, endPoint y: 278, distance: 12.6
click at [1087, 278] on span "Customers not included in target group: Master_TG_KENOGO_exclusions_250714" at bounding box center [1006, 279] width 404 height 10
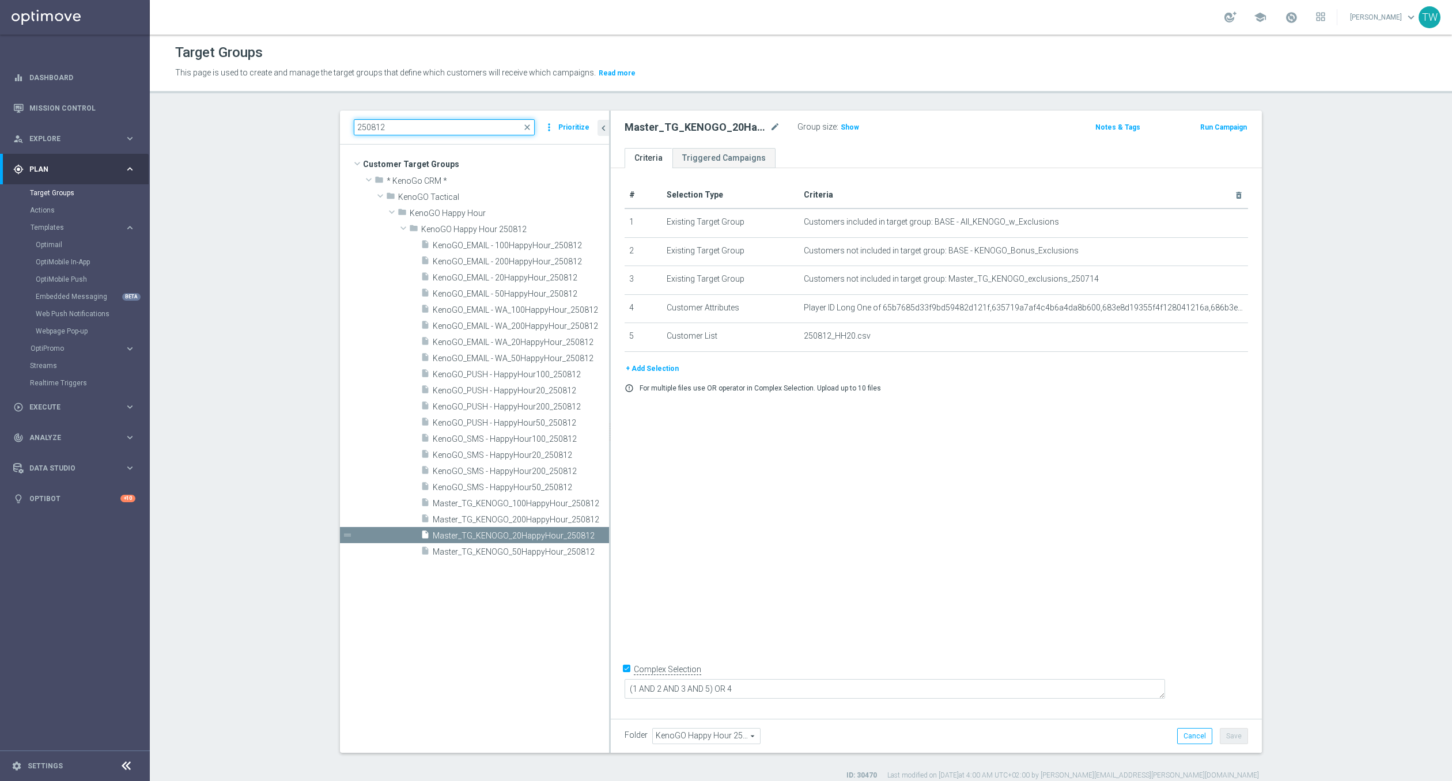
click at [434, 128] on input "250812" at bounding box center [444, 127] width 181 height 16
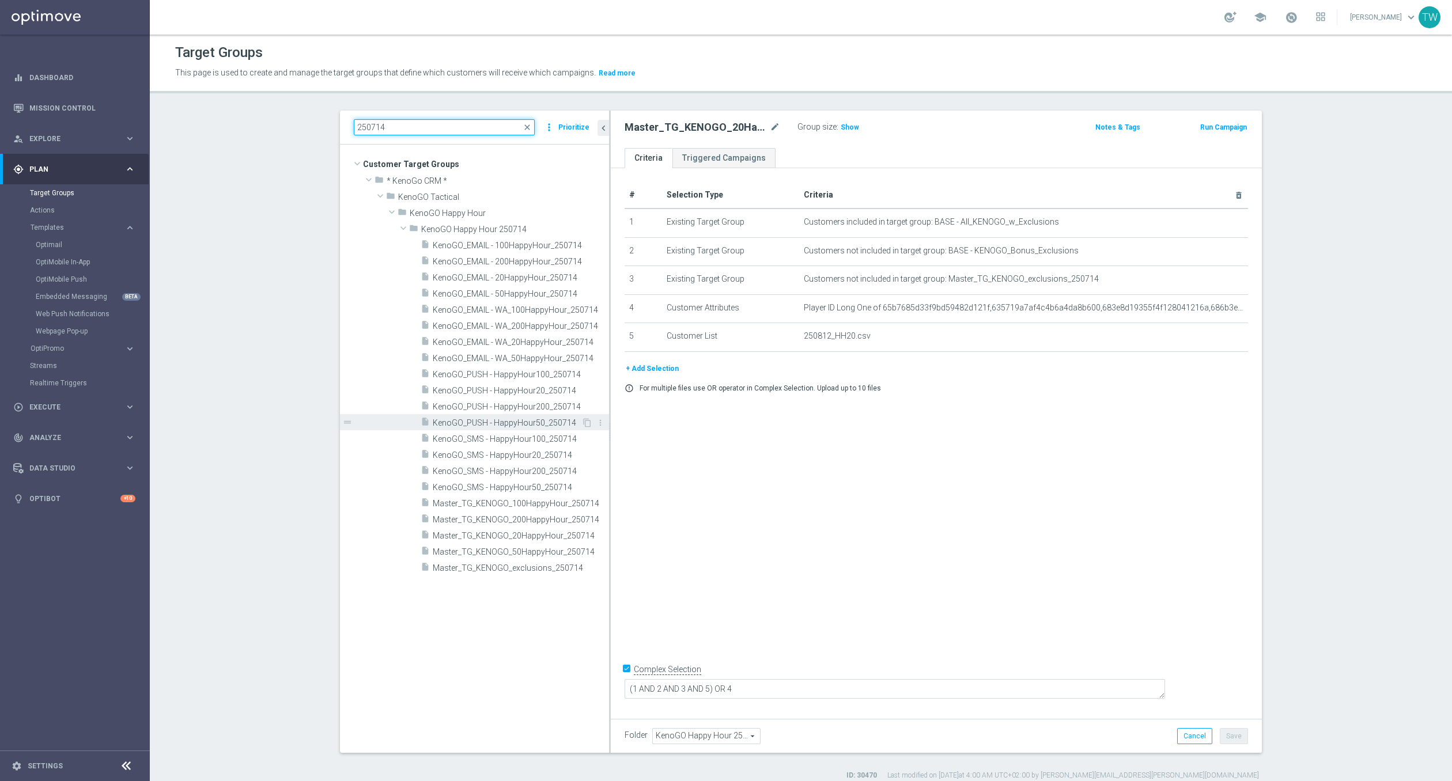
type input "250714"
click at [539, 426] on span "KenoGO_PUSH - HappyHour50_250714" at bounding box center [507, 423] width 149 height 10
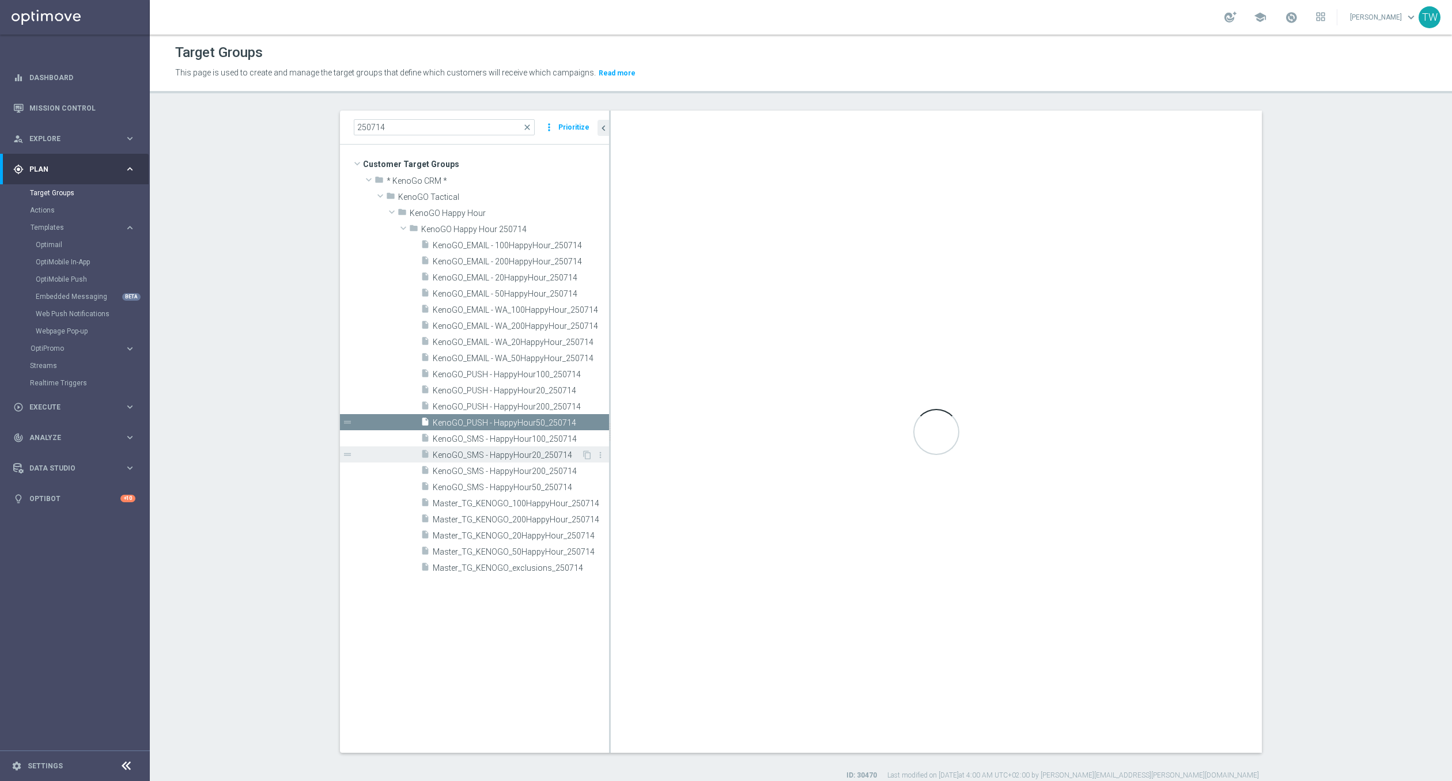
click at [536, 447] on div "insert_drive_file KenoGO_SMS - HappyHour20_250714" at bounding box center [501, 455] width 161 height 16
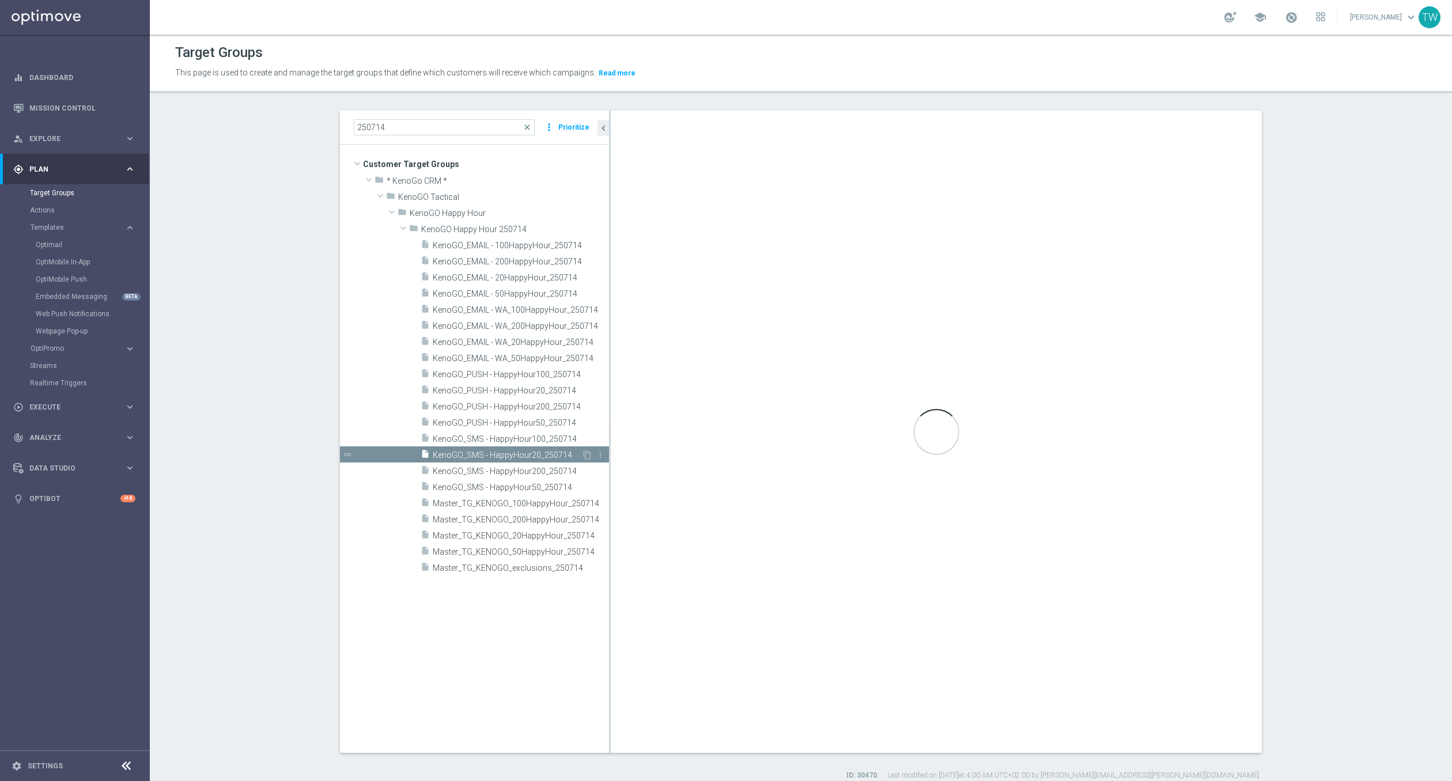
checkbox input "false"
type input "KenoGO Happy Hour 250714"
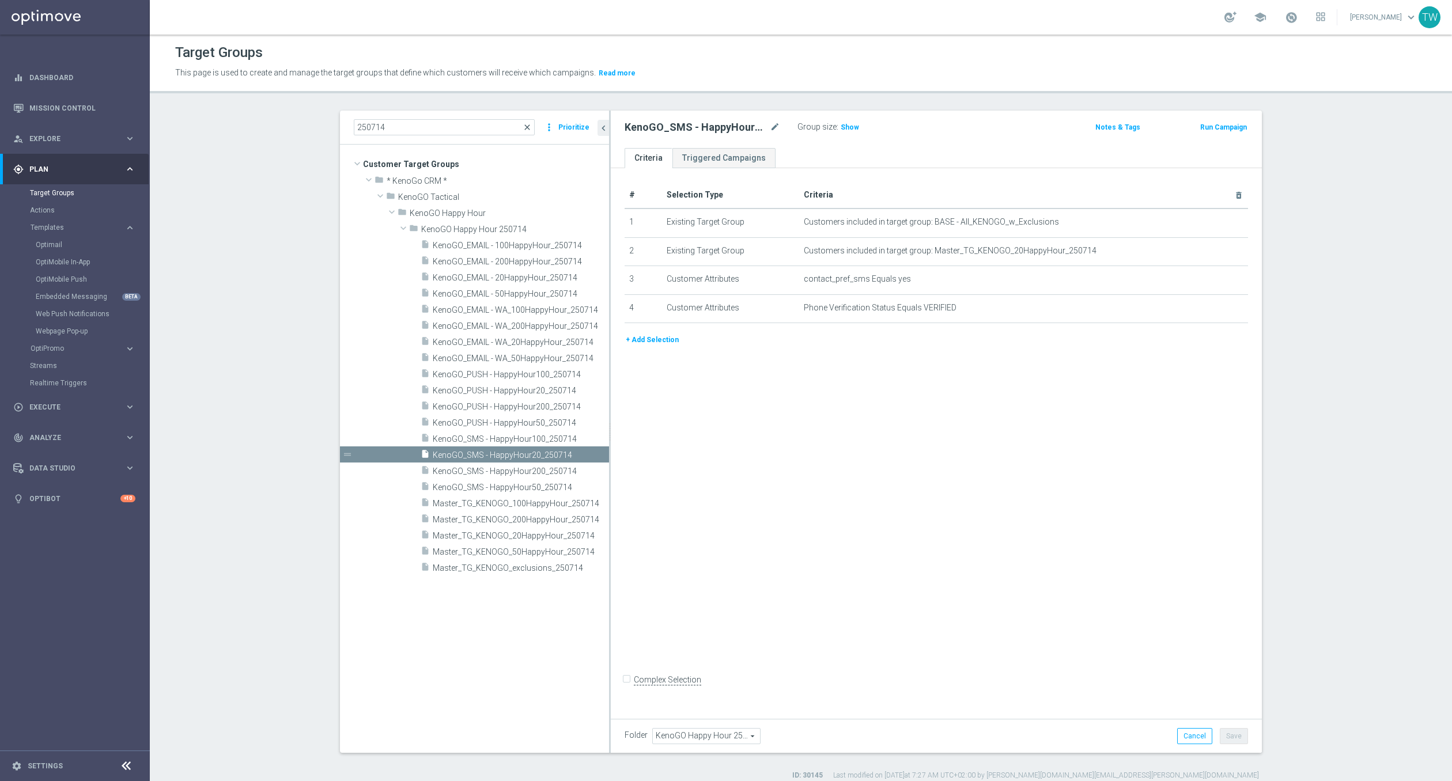
click at [525, 126] on span "close" at bounding box center [527, 127] width 9 height 9
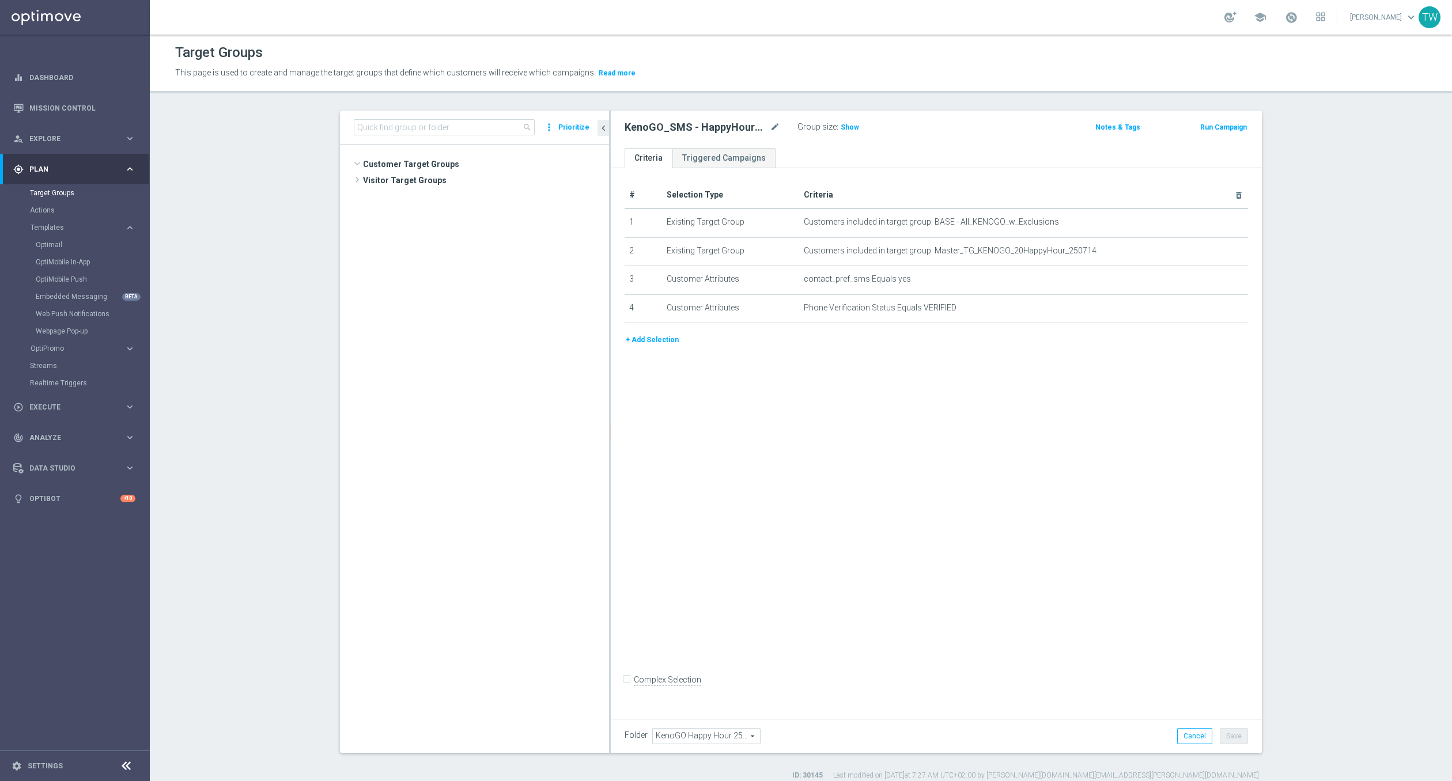
scroll to position [3036, 0]
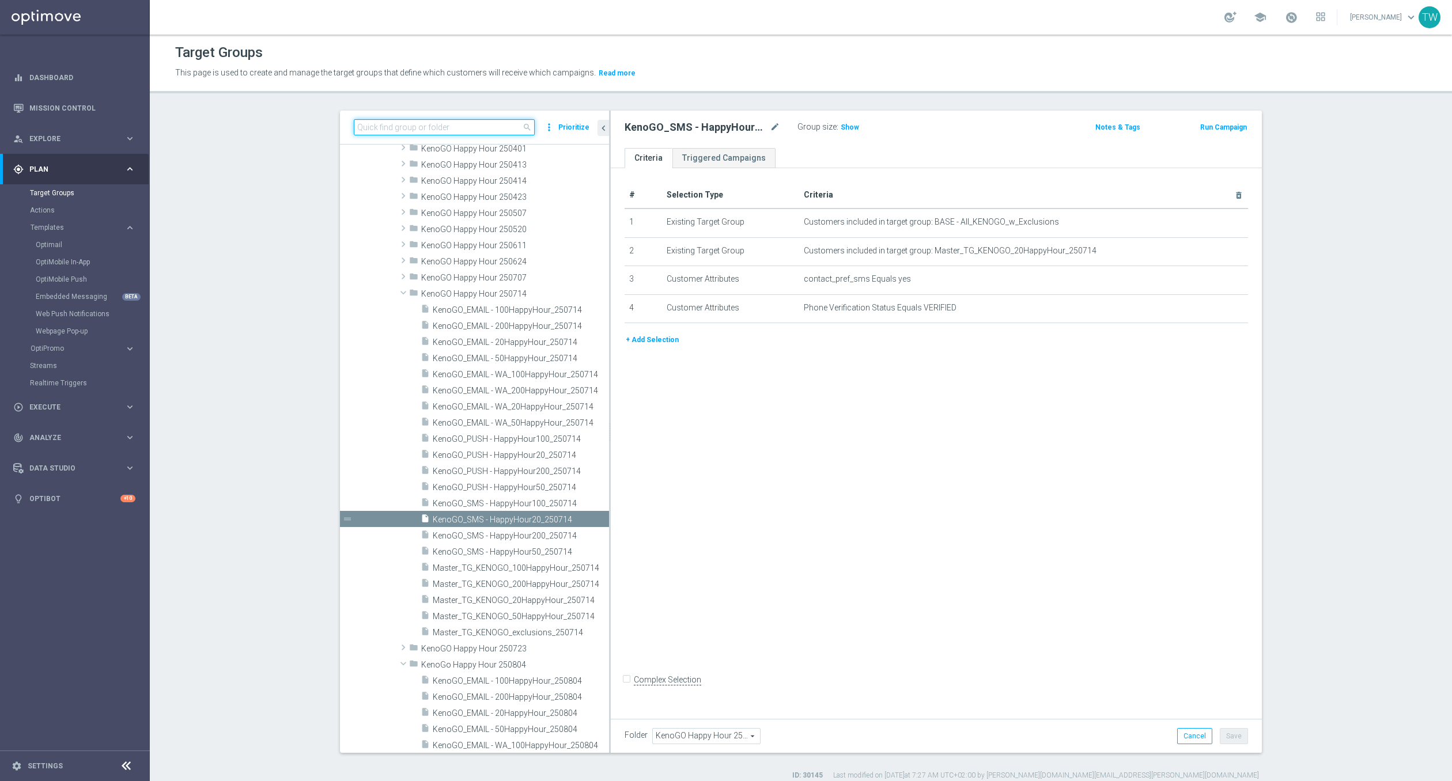
click at [487, 126] on input at bounding box center [444, 127] width 181 height 16
click at [55, 246] on link "Optimail" at bounding box center [78, 244] width 84 height 9
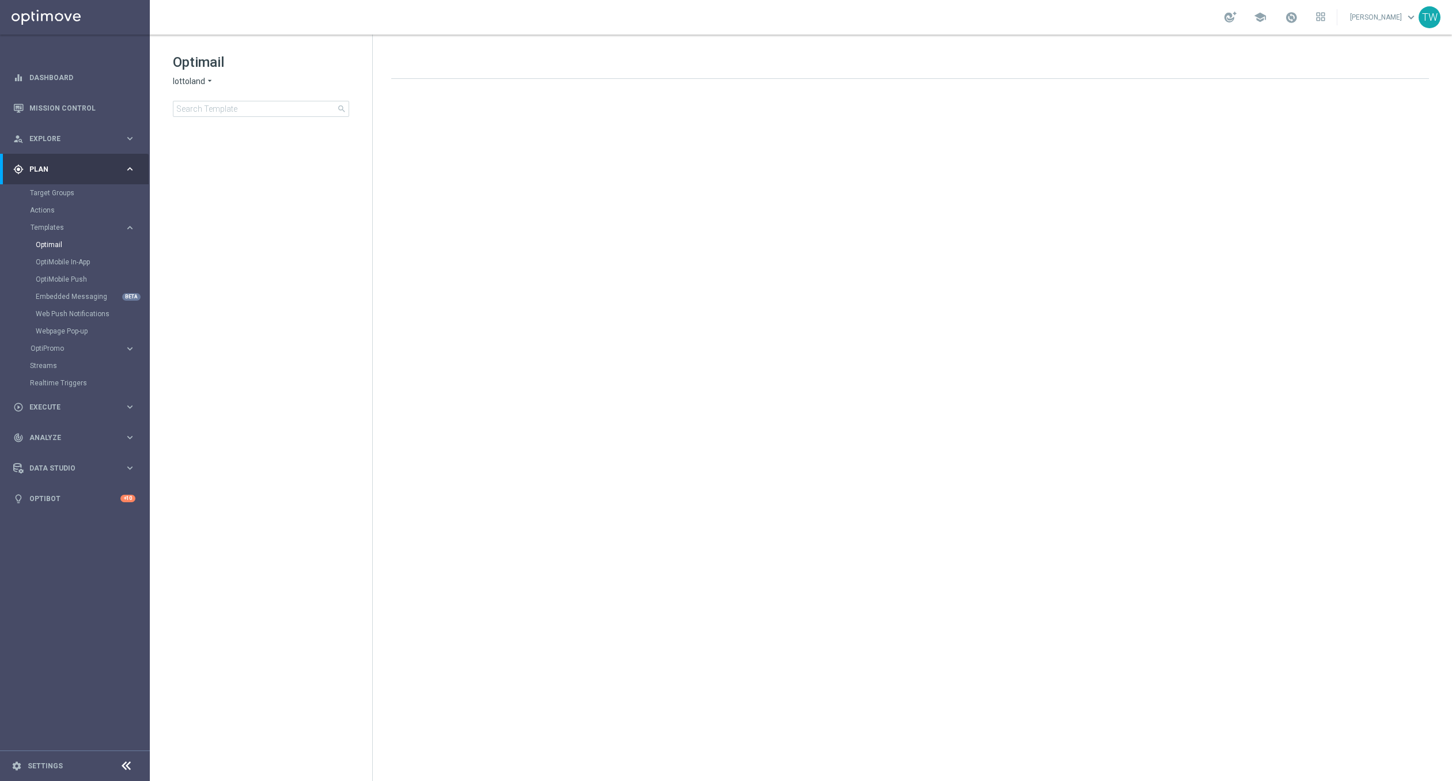
click at [205, 78] on icon "arrow_drop_down" at bounding box center [209, 81] width 9 height 11
click at [215, 111] on div "KenoGO" at bounding box center [216, 108] width 86 height 14
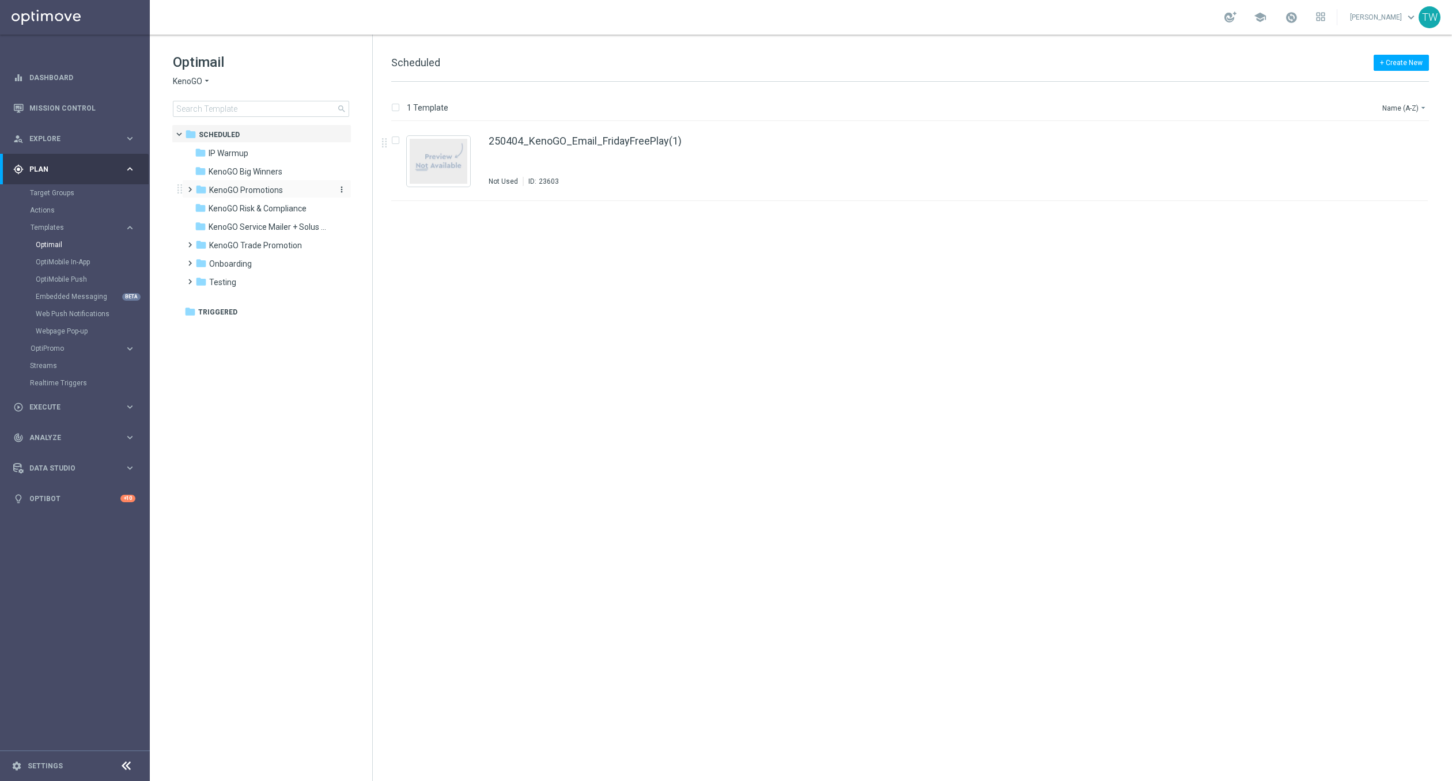
click at [268, 193] on span "KenoGO Promotions" at bounding box center [246, 190] width 74 height 10
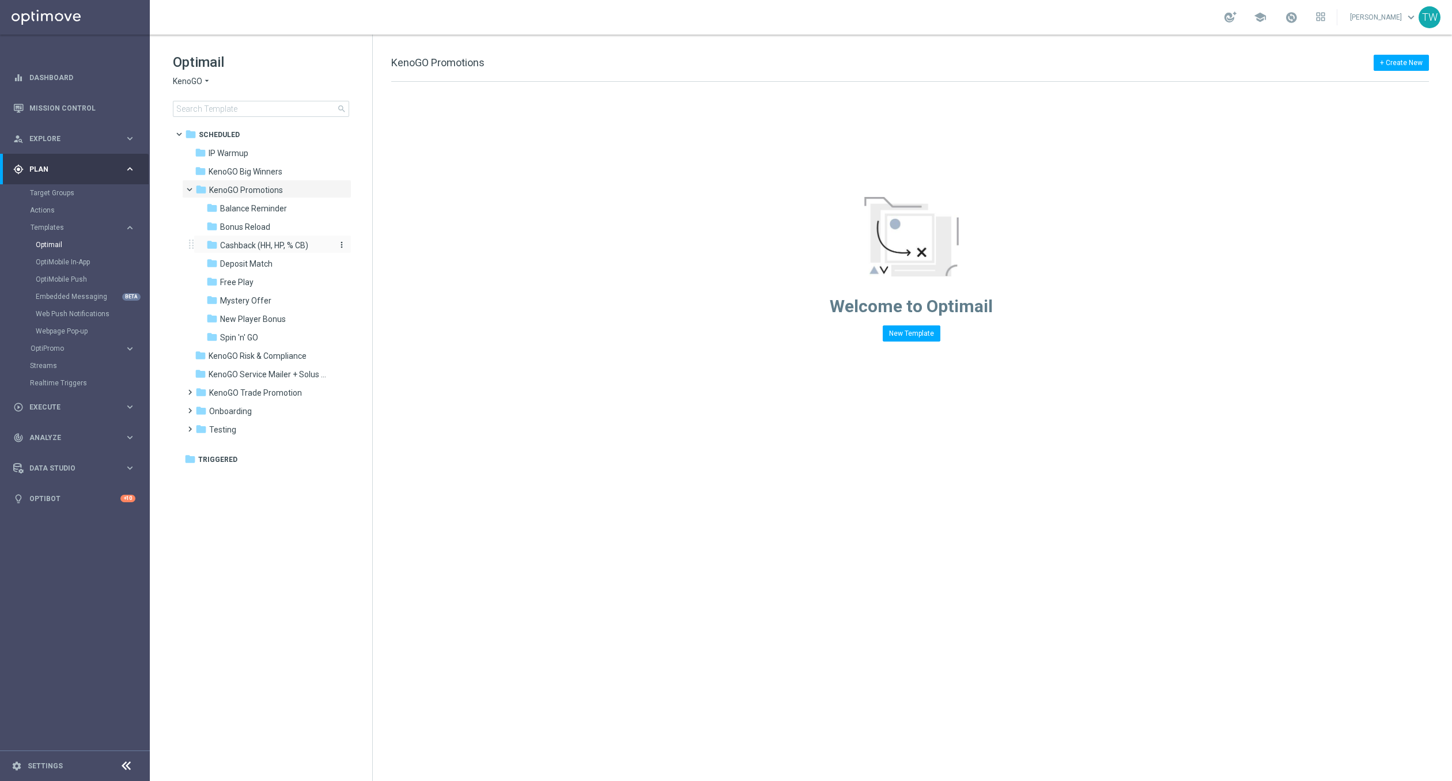
click at [304, 251] on div "folder Cashback (HH, HP, % CB)" at bounding box center [267, 245] width 123 height 13
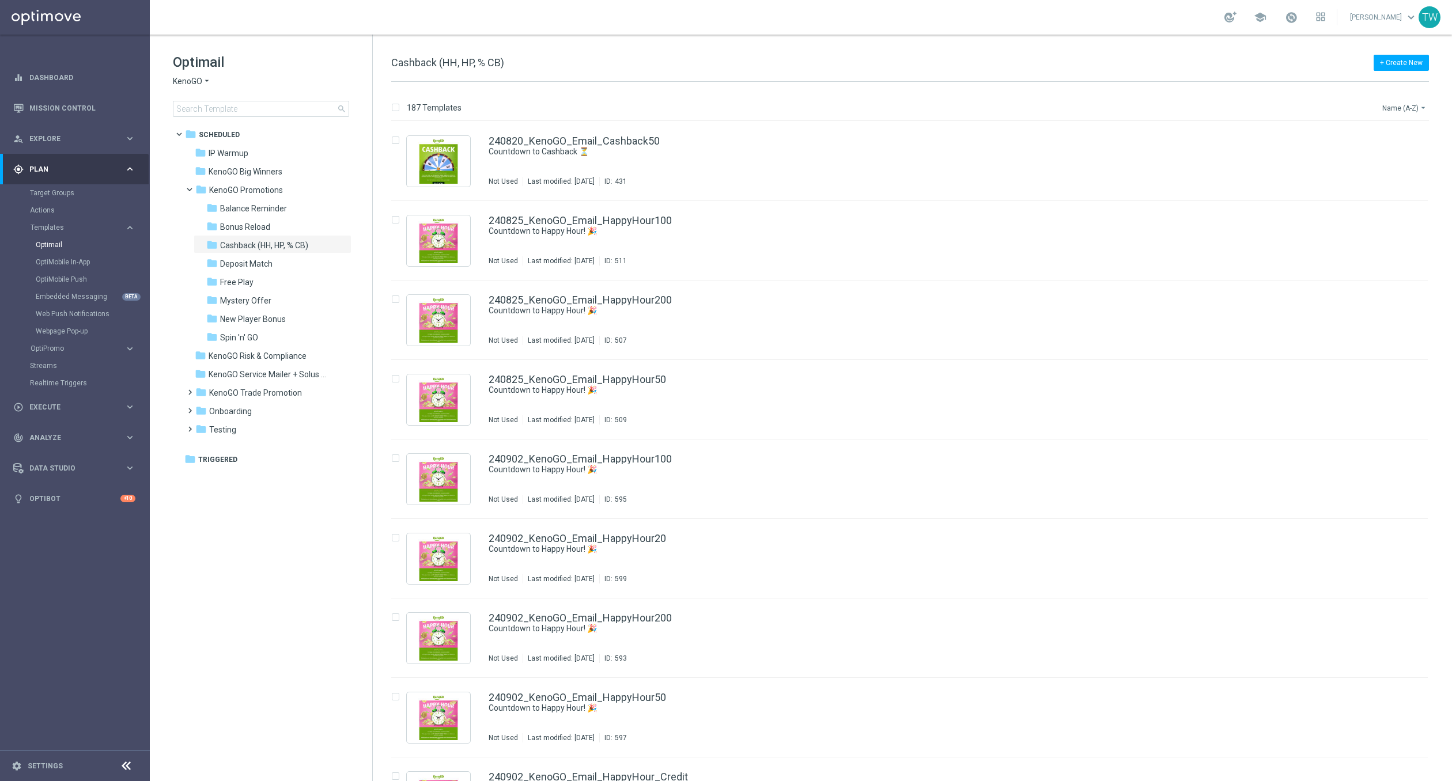
click at [1421, 112] on button "Name (A-Z) arrow_drop_down" at bounding box center [1405, 108] width 48 height 14
click at [1392, 164] on div "Date Modified (Newest)" at bounding box center [1383, 159] width 92 height 16
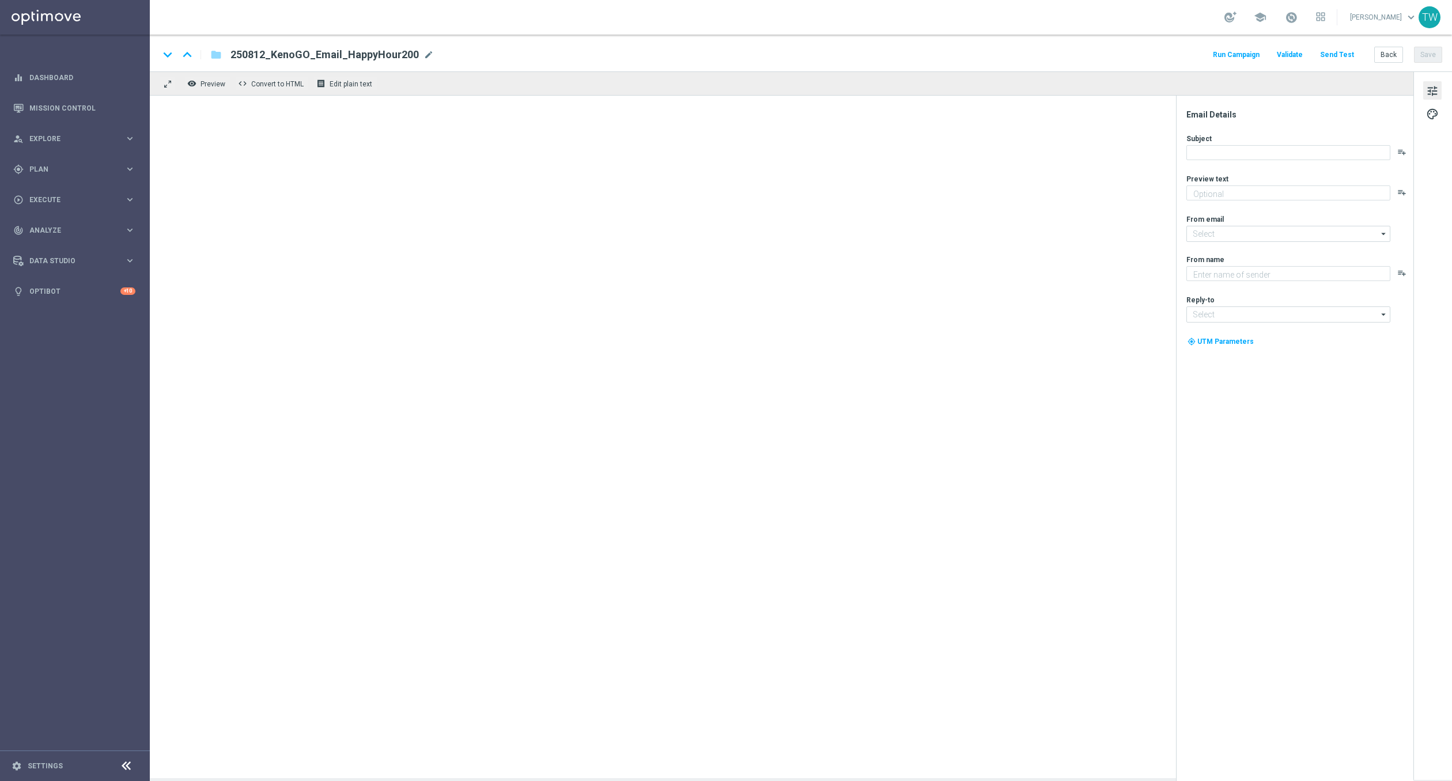
type textarea "Get 50% back in BONUS CASH!"
type textarea "KenoGO"
type input "mail@crm.kenogo.com.au"
type input "support@kenogo.com.au"
type textarea "Get 50% back in BONUS CASH!"
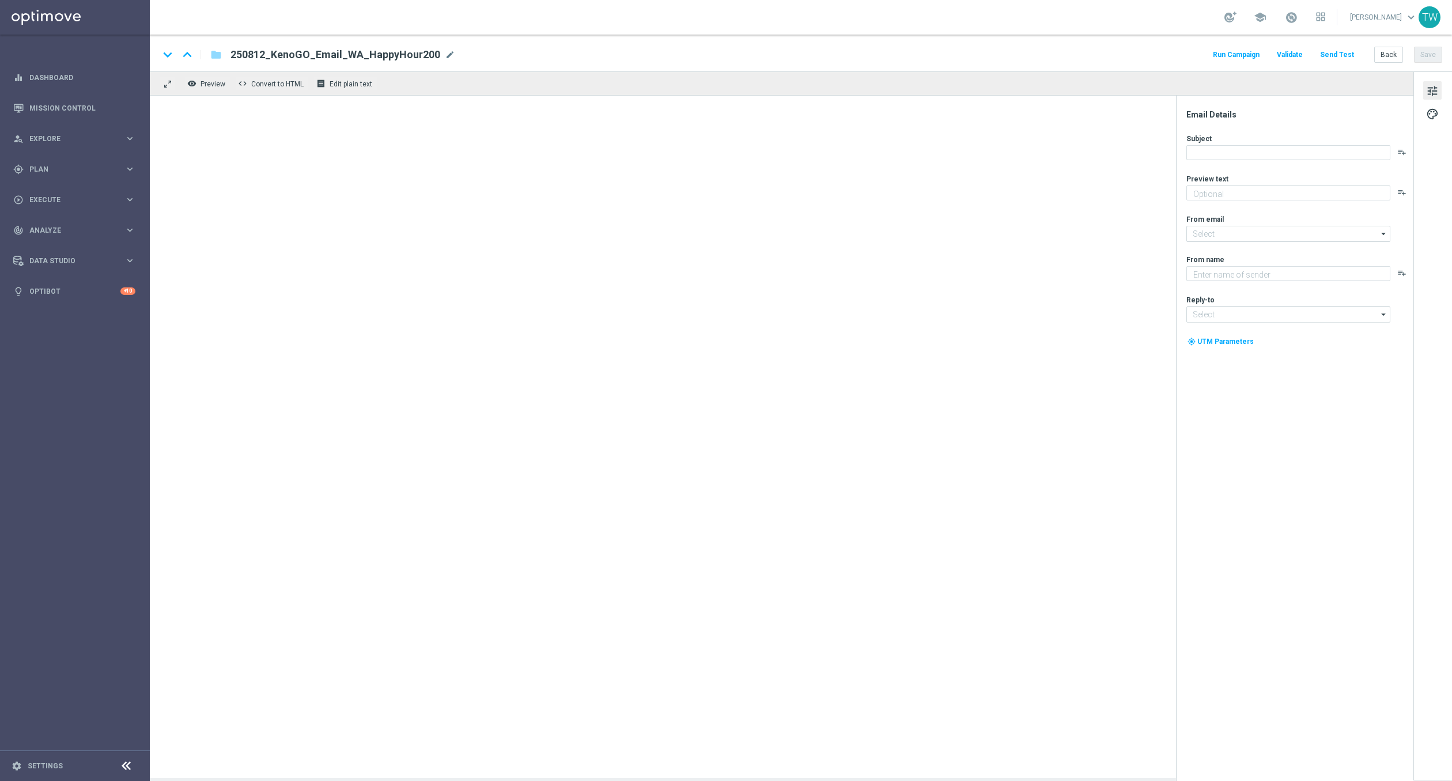
type input "[EMAIL_ADDRESS][DOMAIN_NAME]"
type textarea "KenoGO"
type input "[EMAIL_ADDRESS][DOMAIN_NAME]"
type textarea "Get 50% back in BONUS CASH!"
type input "mail@crm.kenogo.com.au"
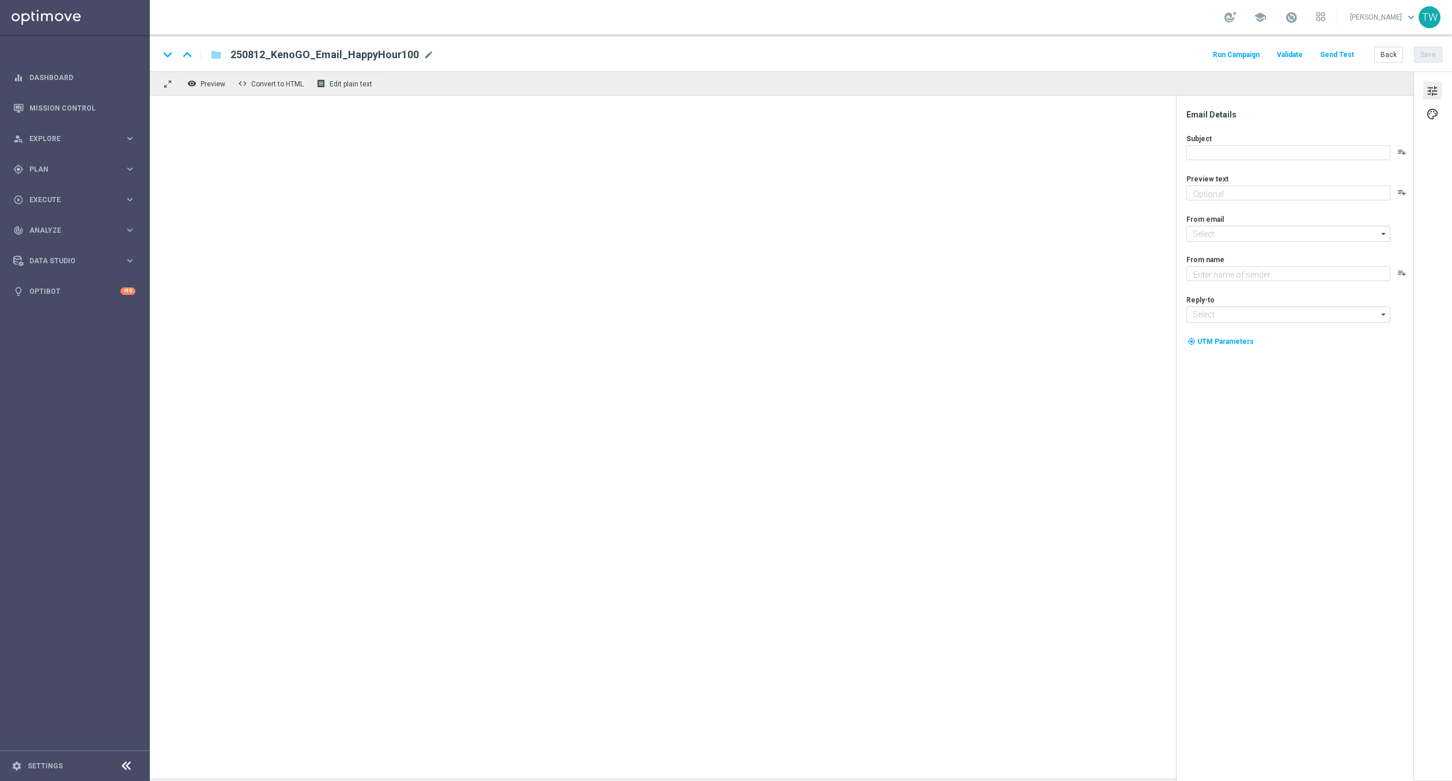
type textarea "KenoGO"
type input "support@kenogo.com.au"
type textarea "Get 50% back in BONUS CASH!"
type input "[EMAIL_ADDRESS][DOMAIN_NAME]"
type textarea "KenoGO"
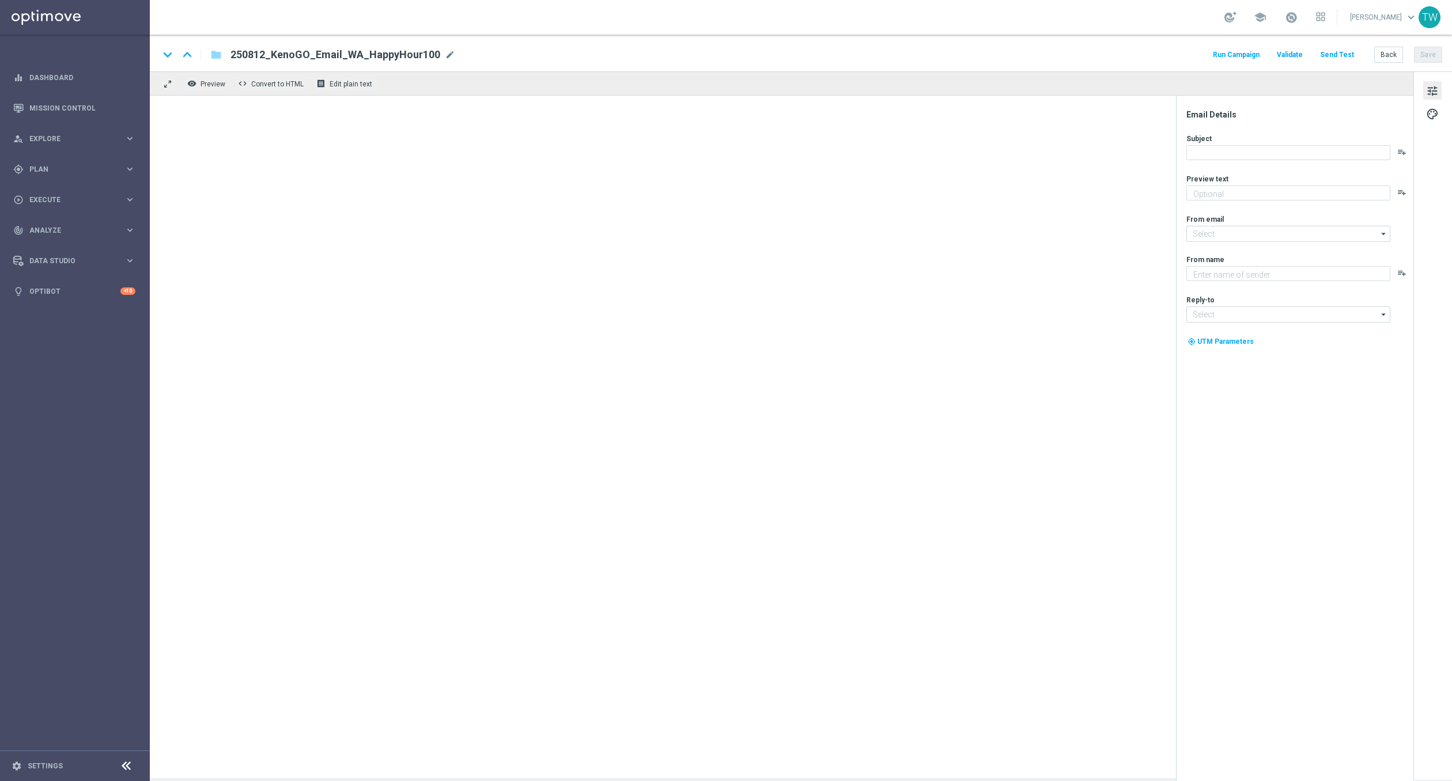
type input "[EMAIL_ADDRESS][DOMAIN_NAME]"
type textarea "Get 50% back in BONUS CASH!"
type textarea "KenoGO"
type input "[EMAIL_ADDRESS][DOMAIN_NAME]"
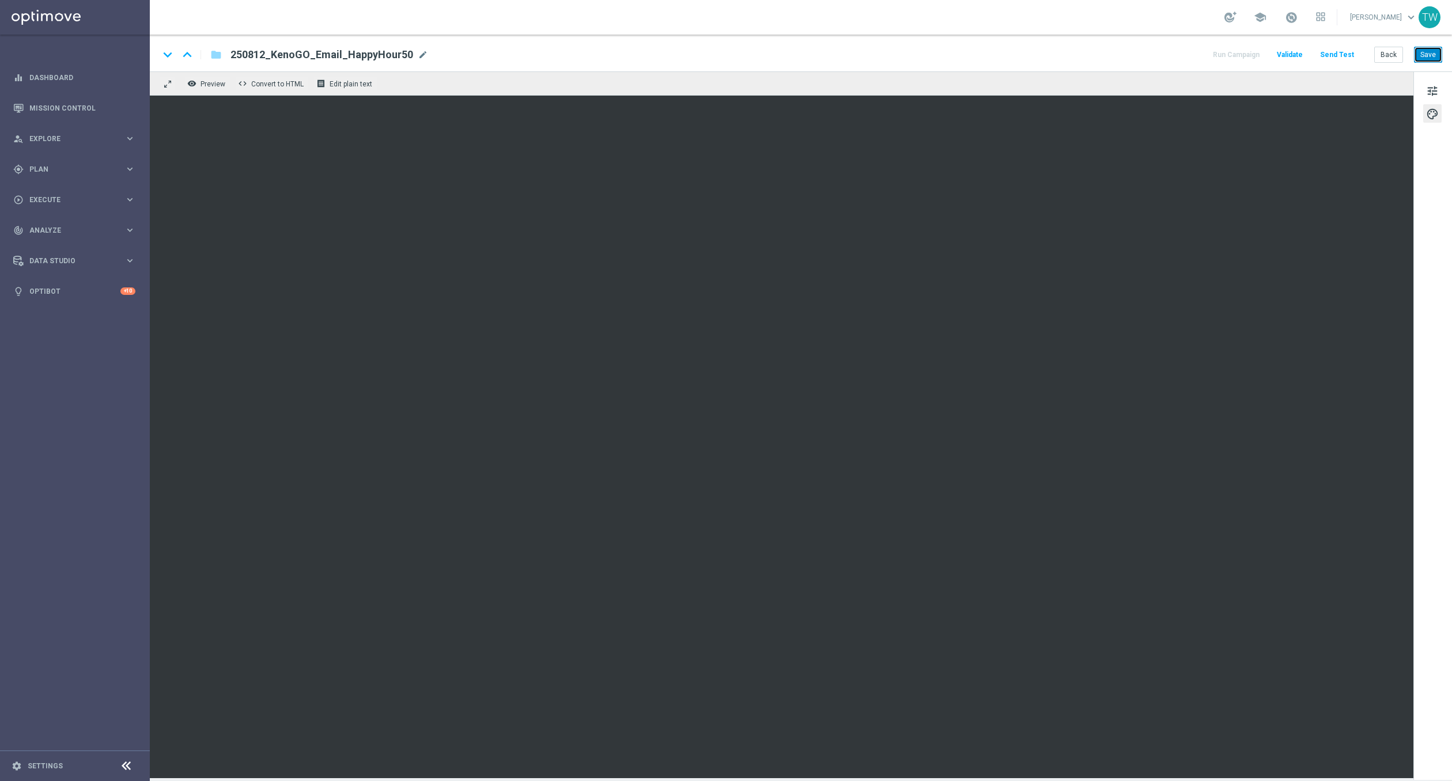
click at [1428, 50] on button "Save" at bounding box center [1428, 55] width 28 height 16
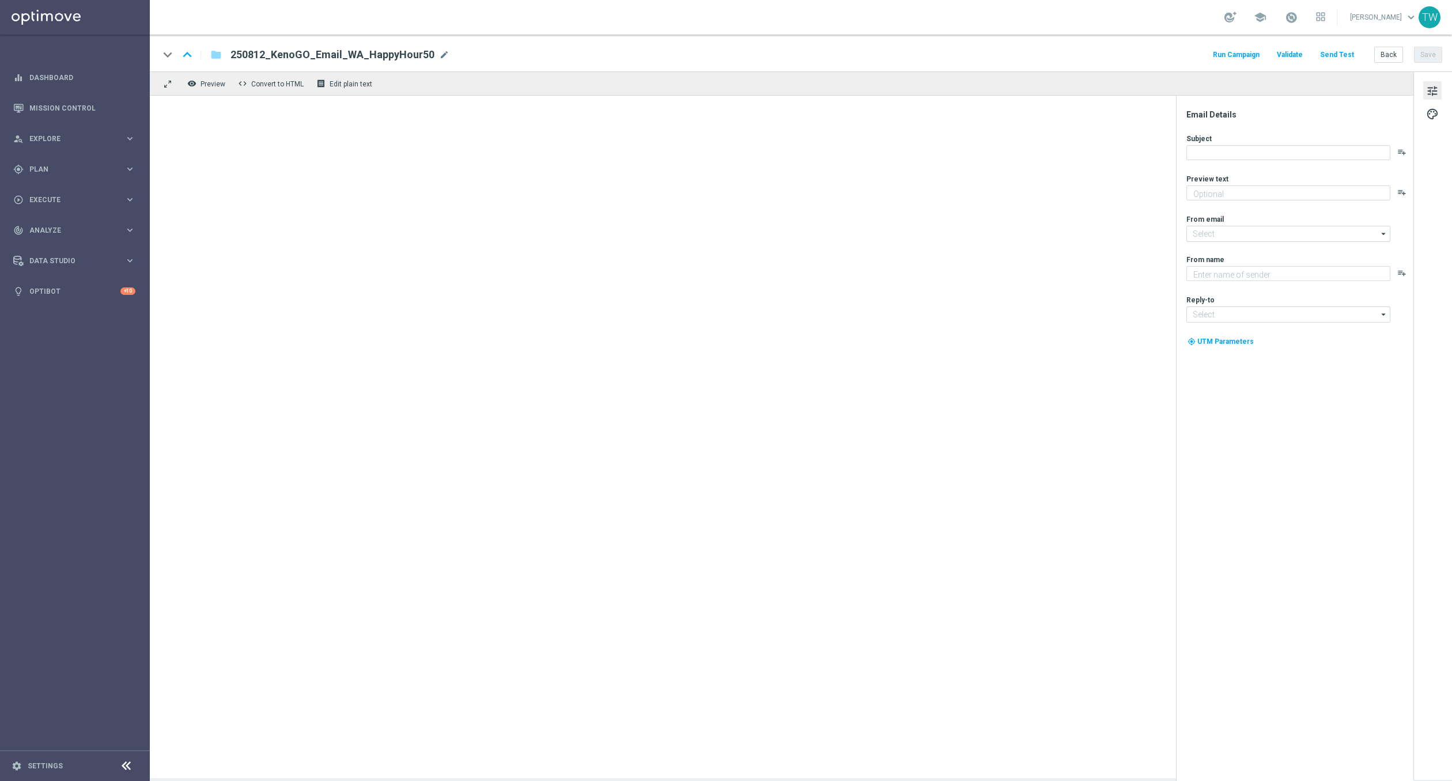
type textarea "Get 50% back in BONUS CASH!"
type input "[EMAIL_ADDRESS][DOMAIN_NAME]"
type textarea "KenoGO"
type input "[EMAIL_ADDRESS][DOMAIN_NAME]"
type textarea "Get 50% back in BONUS CASH!"
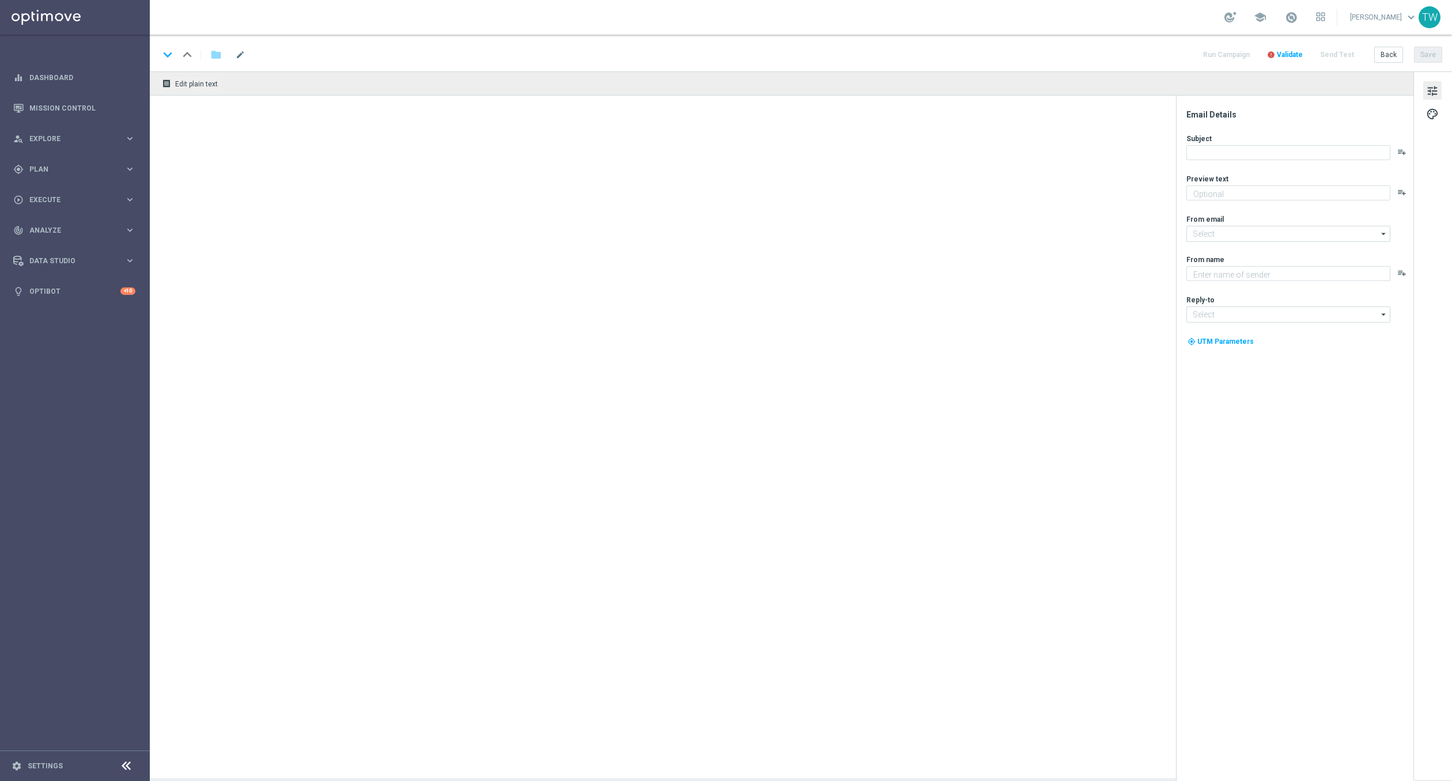
type input "[EMAIL_ADDRESS][DOMAIN_NAME]"
type textarea "KenoGO"
type input "[EMAIL_ADDRESS][DOMAIN_NAME]"
type textarea "Get 50% back in BONUS CASH!"
type textarea "KenoGO"
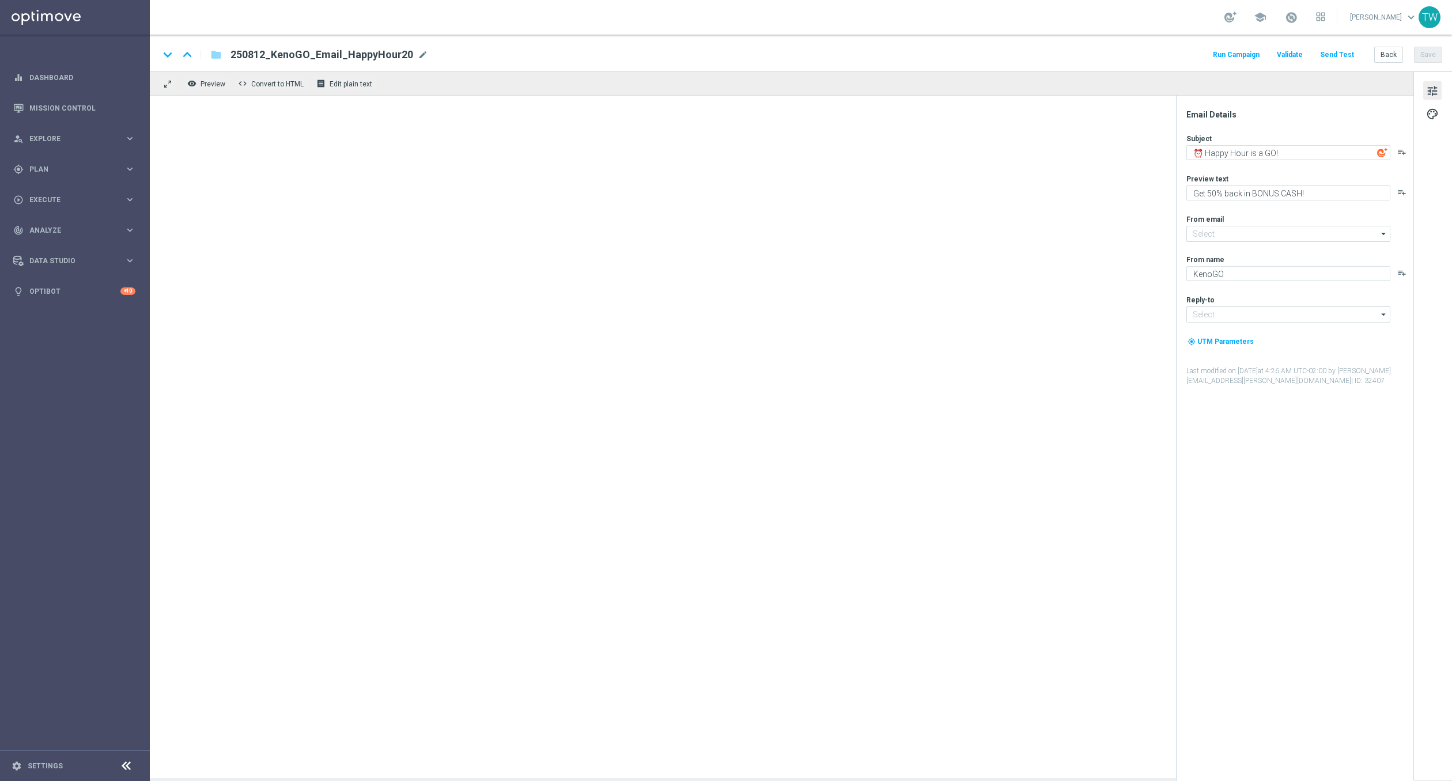
type input "[EMAIL_ADDRESS][DOMAIN_NAME]"
type textarea "Get 50% back in BONUS CASH!"
type input "[EMAIL_ADDRESS][DOMAIN_NAME]"
type textarea "KenoGO"
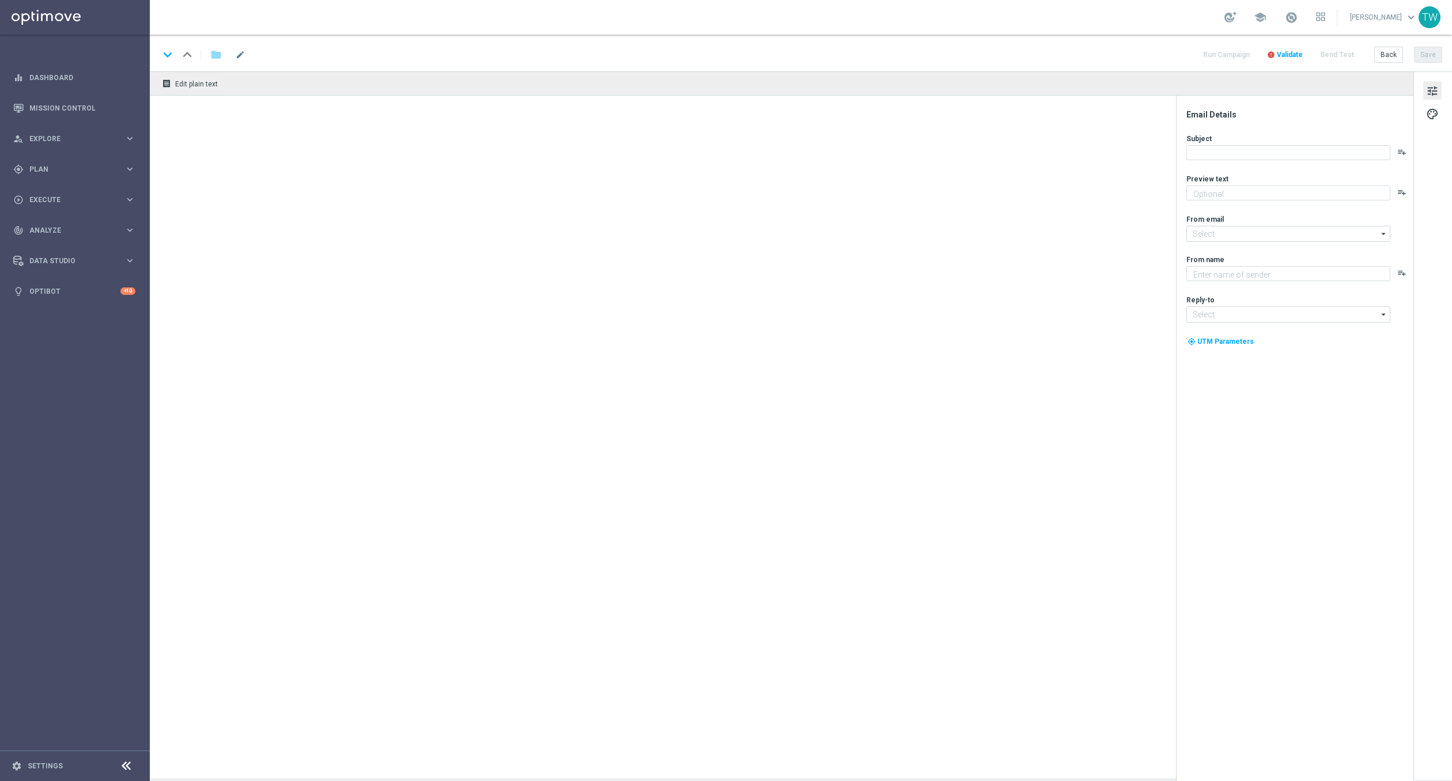
type input "[EMAIL_ADDRESS][DOMAIN_NAME]"
